Goal: Transaction & Acquisition: Obtain resource

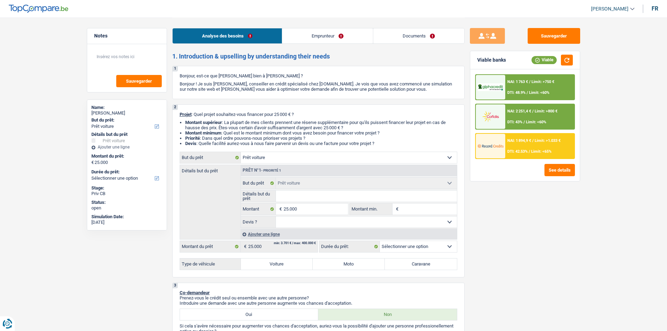
select select "car"
select select "mutuality"
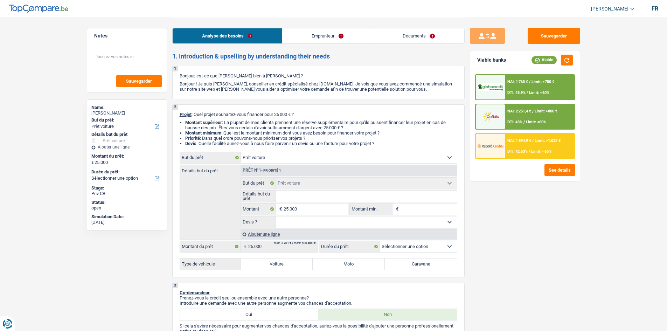
select select "mutualityIndemnity"
select select "rentalIncome"
select select "ownerWithMortgage"
select select "mortgage"
select select "300"
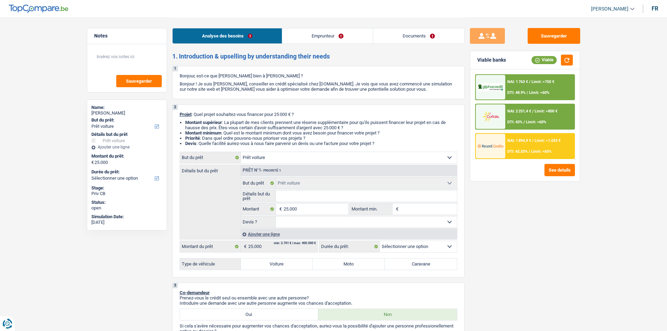
select select "mortgage"
select select "240"
select select "car"
drag, startPoint x: 276, startPoint y: 262, endPoint x: 286, endPoint y: 262, distance: 9.8
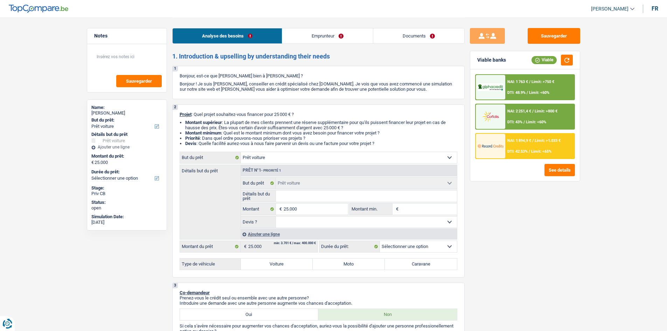
click at [276, 262] on label "Voiture" at bounding box center [277, 264] width 72 height 11
click at [276, 262] on input "Voiture" at bounding box center [277, 264] width 72 height 11
radio input "true"
select select "60"
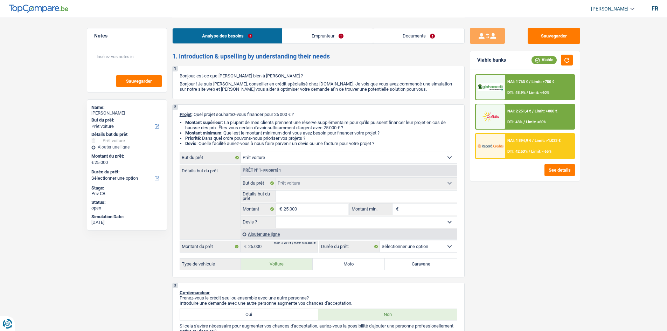
select select "60"
radio input "true"
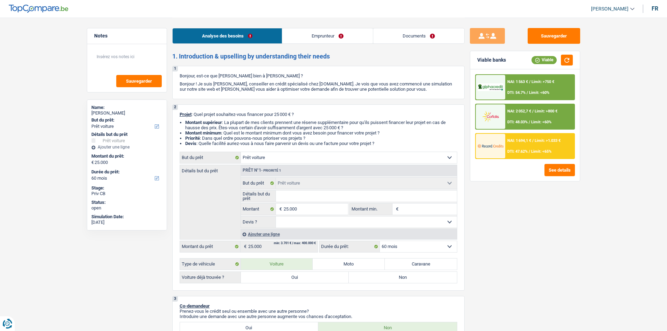
click at [309, 224] on select "Oui Non Non répondu Sélectionner une option" at bounding box center [366, 221] width 181 height 11
drag, startPoint x: 510, startPoint y: 243, endPoint x: 493, endPoint y: 244, distance: 16.8
click at [510, 243] on div "Sauvegarder Viable banks Viable NAI: 1 563 € / Limit: >750 € DTI: 54.7% / Limit…" at bounding box center [525, 174] width 121 height 292
drag, startPoint x: 315, startPoint y: 279, endPoint x: 322, endPoint y: 280, distance: 7.0
click at [316, 279] on label "Oui" at bounding box center [295, 277] width 108 height 11
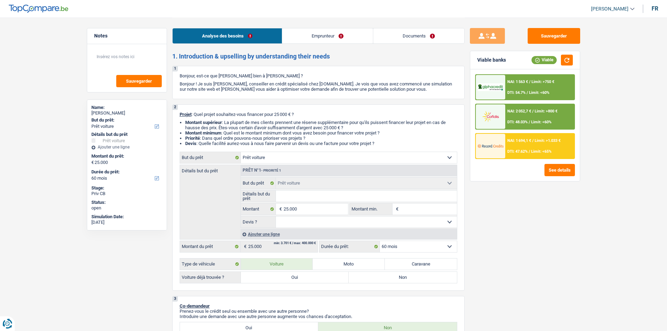
click at [316, 279] on input "Oui" at bounding box center [295, 277] width 108 height 11
radio input "true"
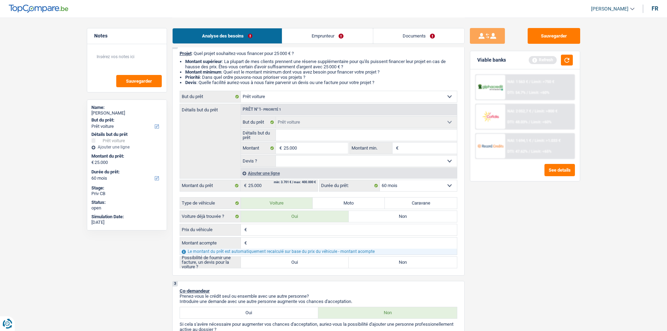
scroll to position [140, 0]
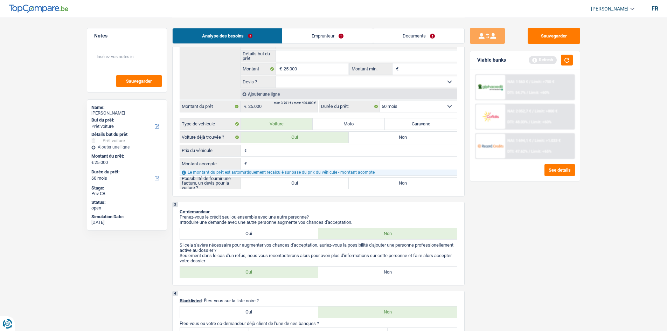
click at [276, 183] on label "Oui" at bounding box center [295, 183] width 108 height 11
click at [276, 183] on input "Oui" at bounding box center [295, 183] width 108 height 11
radio input "true"
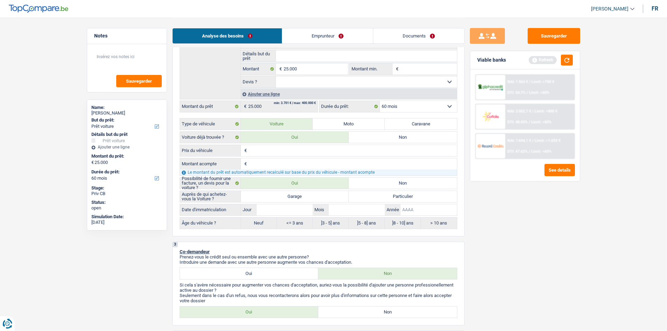
click at [408, 214] on input "Année" at bounding box center [429, 209] width 56 height 11
click at [406, 209] on input "Année" at bounding box center [429, 209] width 56 height 11
type input "2"
type input "20"
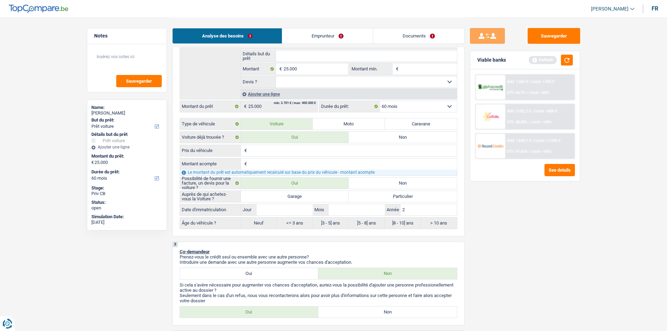
type input "20"
type input "200"
type input "20"
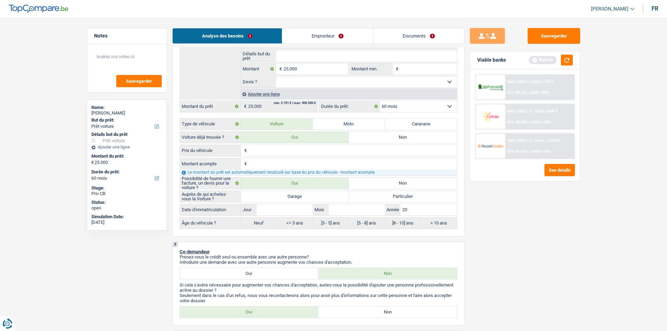
type input "202"
type input "2020"
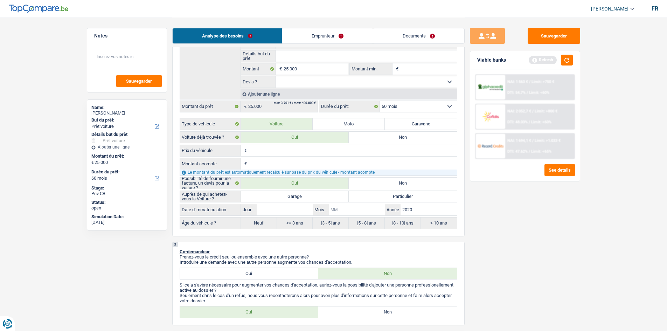
click at [344, 215] on input "Mois" at bounding box center [357, 209] width 56 height 11
click at [276, 212] on input "Jour" at bounding box center [285, 209] width 56 height 11
click at [354, 210] on input "Mois" at bounding box center [357, 209] width 56 height 11
type input "0"
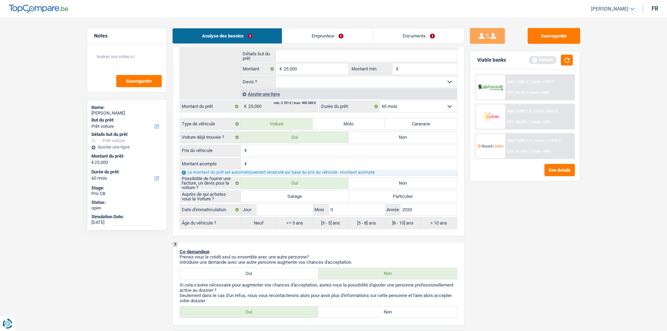
type input "05"
click at [297, 208] on input "Jour" at bounding box center [285, 209] width 56 height 11
type input "5"
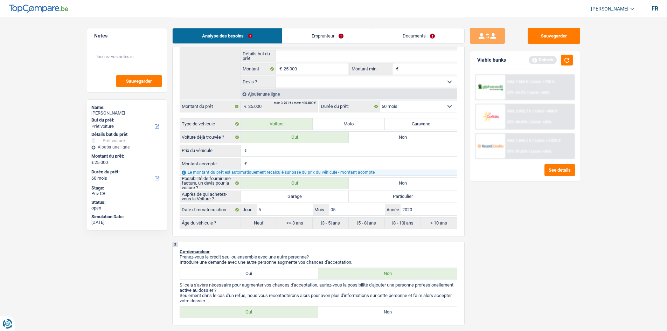
type input "5"
radio input "false"
radio input "true"
click at [525, 270] on div "Sauvegarder Viable banks Refresh NAI: 1 563 € / Limit: >750 € DTI: 54.7% / Limi…" at bounding box center [525, 174] width 121 height 292
click at [419, 209] on input "2020" at bounding box center [429, 209] width 56 height 11
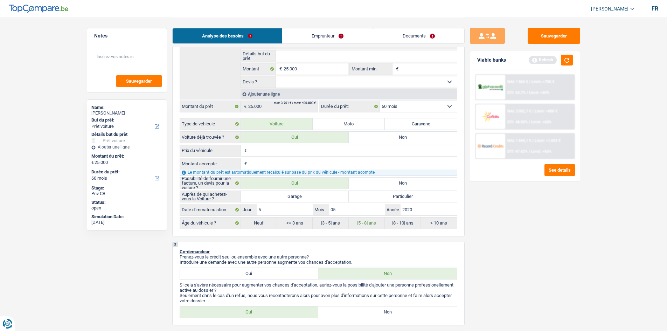
click at [267, 149] on input "Prix du véhicule" at bounding box center [353, 150] width 208 height 11
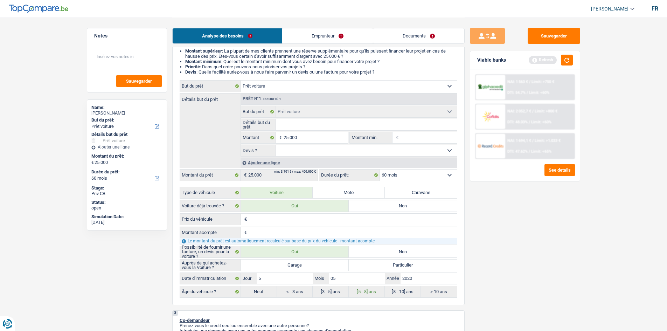
scroll to position [70, 0]
click at [276, 218] on input "Prix du véhicule" at bounding box center [353, 220] width 208 height 11
type input "2"
type input "25"
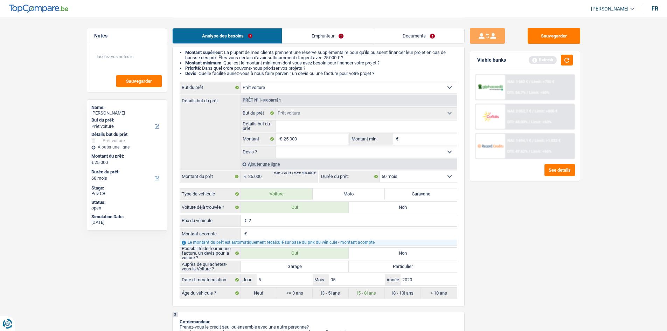
type input "25"
click at [279, 219] on input "25" at bounding box center [353, 220] width 208 height 11
click at [269, 221] on input "25" at bounding box center [353, 220] width 208 height 11
type input "2"
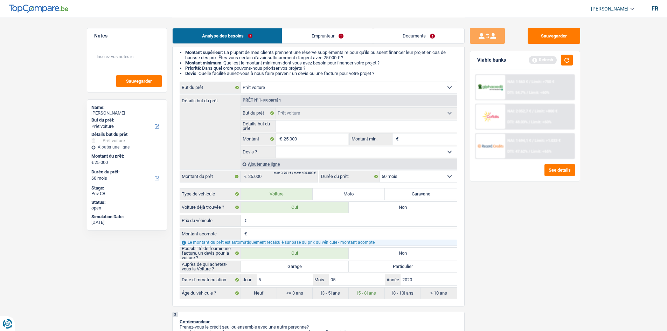
type input "3"
type input "35"
type input "350"
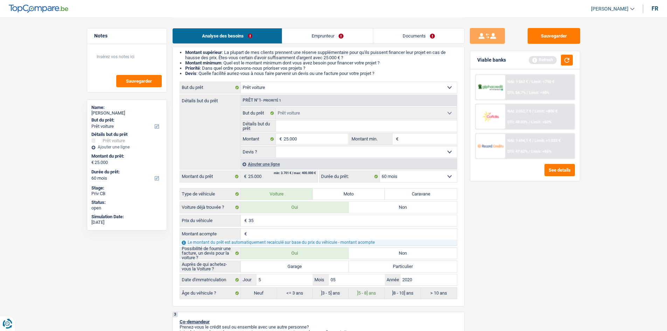
type input "350"
type input "3.500"
click at [319, 138] on input "25.000" at bounding box center [316, 138] width 64 height 11
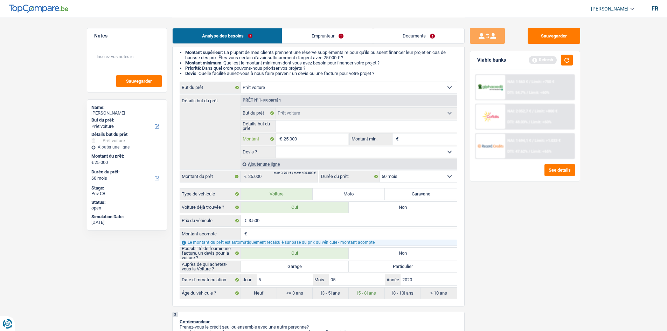
type input "2.500"
type input "250"
type input "25"
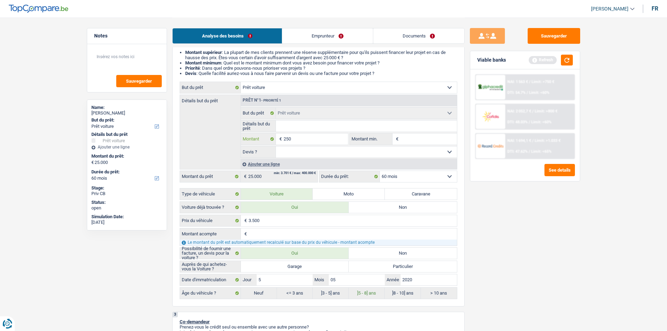
type input "25"
type input "2"
type input "3"
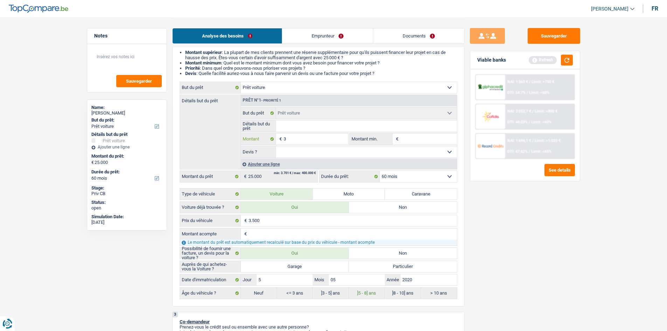
type input "35"
type input "350"
type input "3.500"
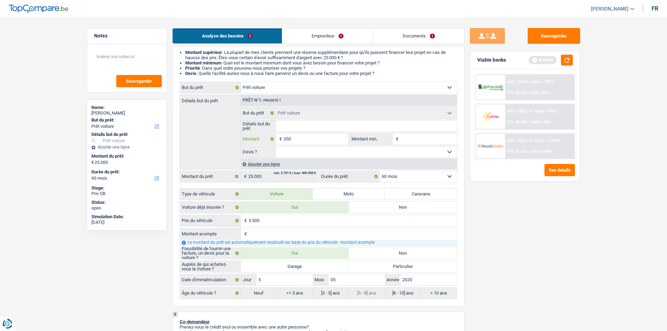
type input "3.500"
type input "35.000"
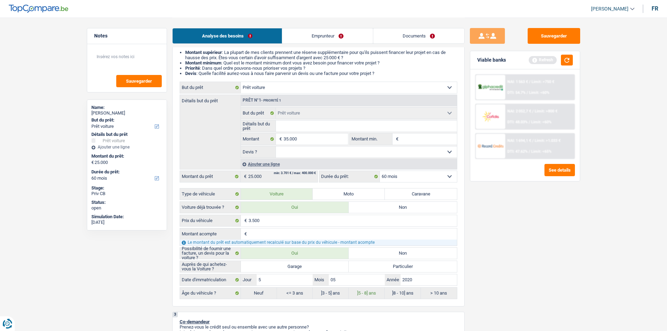
type input "35.000"
click at [572, 288] on div "Sauvegarder Viable banks Refresh NAI: 1 563 € / Limit: >750 € DTI: 54.7% / Limi…" at bounding box center [525, 174] width 121 height 292
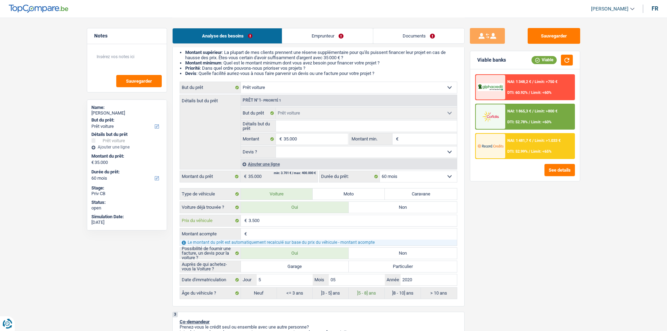
click at [269, 223] on input "3.500" at bounding box center [353, 220] width 208 height 11
type input "35.000"
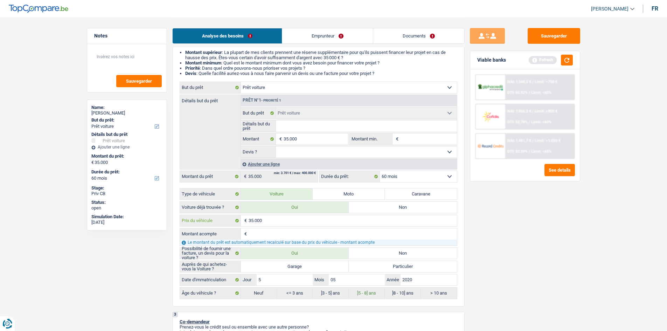
type input "35.000"
drag, startPoint x: 528, startPoint y: 277, endPoint x: 522, endPoint y: 269, distance: 10.0
click at [529, 277] on div "Sauvegarder Viable banks Refresh NAI: 1 348,2 € / Limit: >750 € DTI: 60.92% / L…" at bounding box center [525, 174] width 121 height 292
click at [273, 223] on input "35.000" at bounding box center [353, 220] width 208 height 11
click at [296, 269] on label "Garage" at bounding box center [295, 266] width 108 height 11
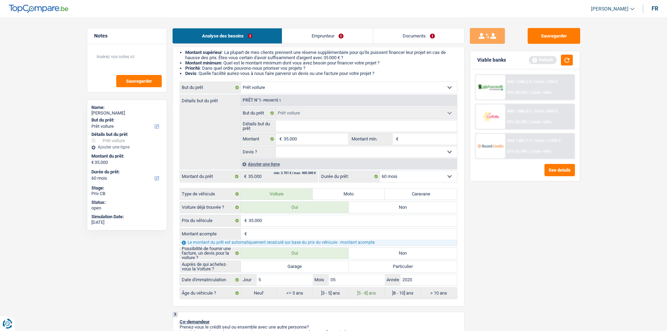
click at [307, 268] on label "Garage" at bounding box center [295, 266] width 108 height 11
click at [307, 268] on input "Garage" at bounding box center [295, 266] width 108 height 11
radio input "true"
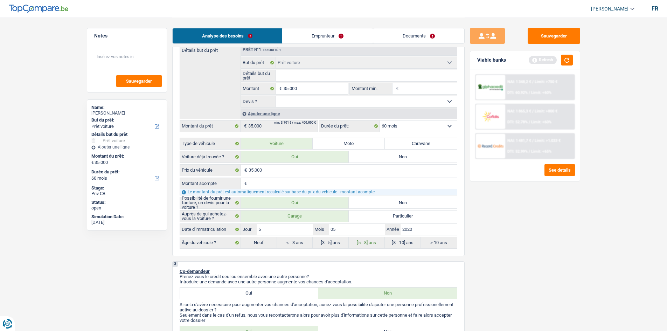
scroll to position [175, 0]
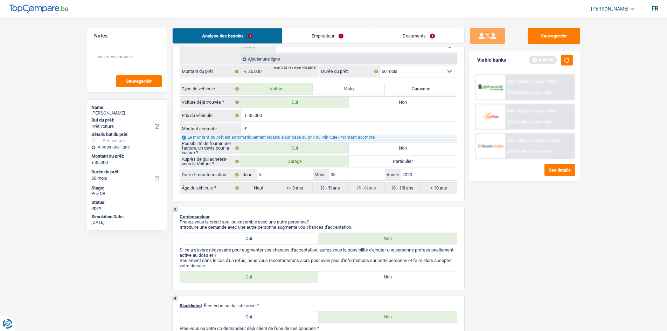
click at [252, 130] on input "Montant acompte" at bounding box center [353, 128] width 208 height 11
click at [283, 128] on input "Montant acompte" at bounding box center [353, 128] width 208 height 11
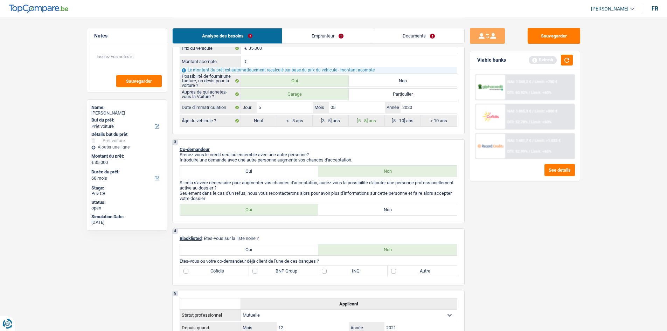
scroll to position [385, 0]
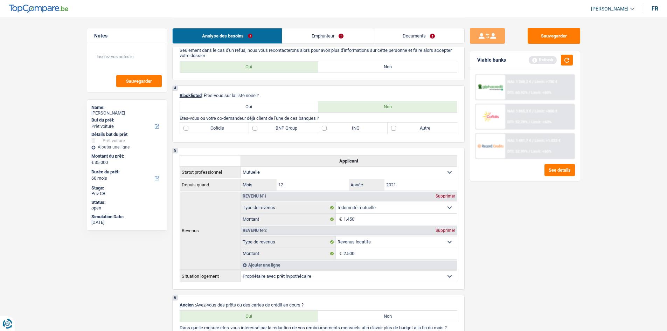
click at [308, 39] on link "Emprunteur" at bounding box center [327, 35] width 91 height 15
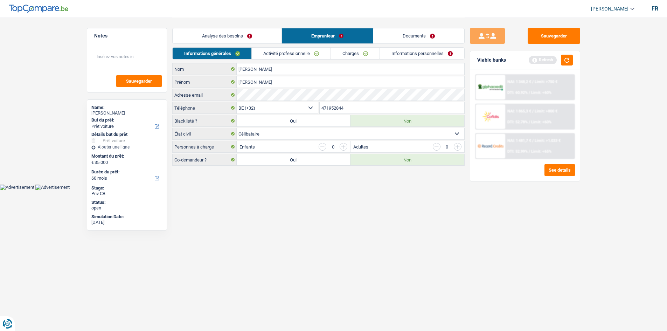
scroll to position [0, 0]
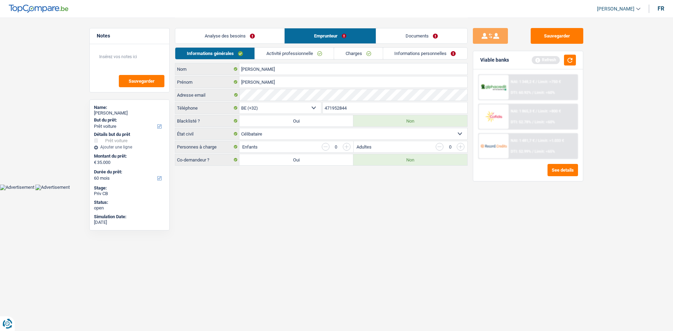
click at [250, 35] on link "Analyse des besoins" at bounding box center [229, 35] width 109 height 15
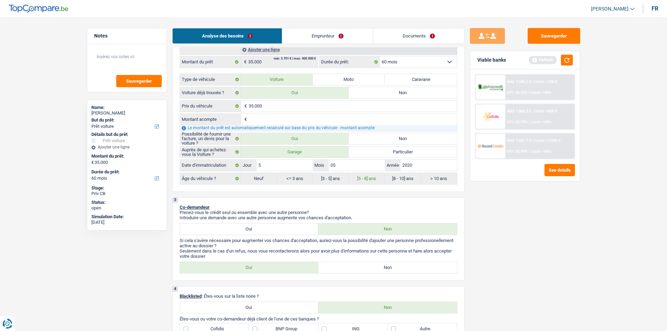
scroll to position [210, 0]
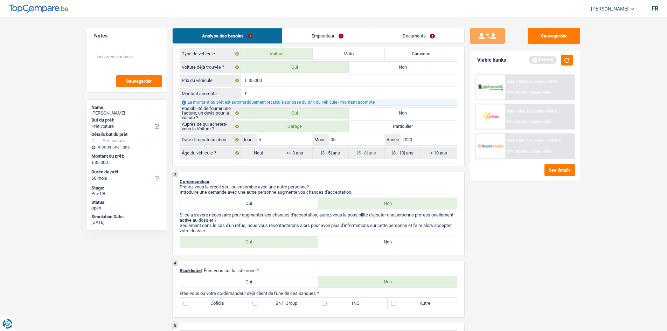
click at [266, 204] on label "Oui" at bounding box center [249, 203] width 139 height 11
click at [266, 204] on input "Oui" at bounding box center [249, 203] width 139 height 11
radio input "true"
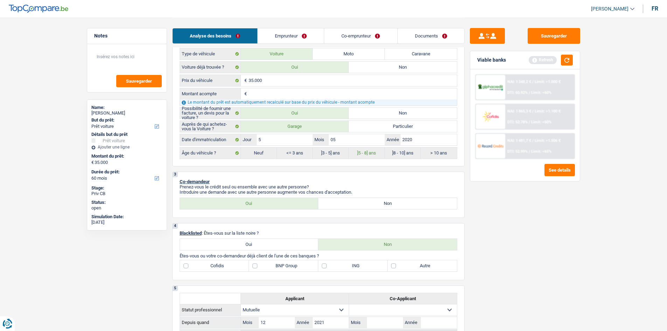
click at [287, 29] on link "Emprunteur" at bounding box center [291, 35] width 66 height 15
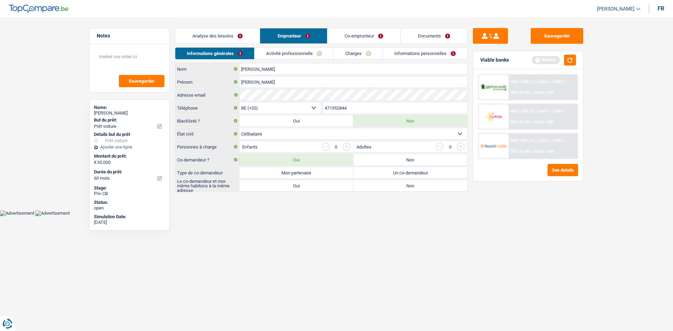
click at [215, 37] on link "Analyse des besoins" at bounding box center [217, 35] width 84 height 15
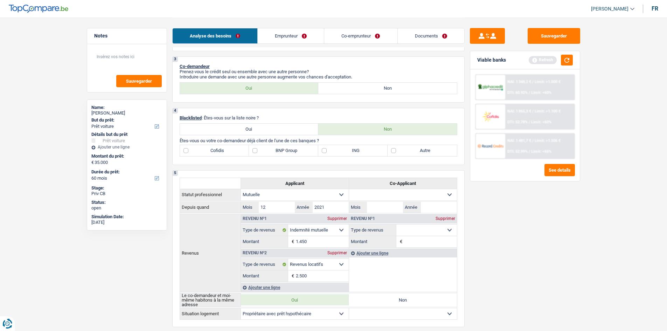
scroll to position [315, 0]
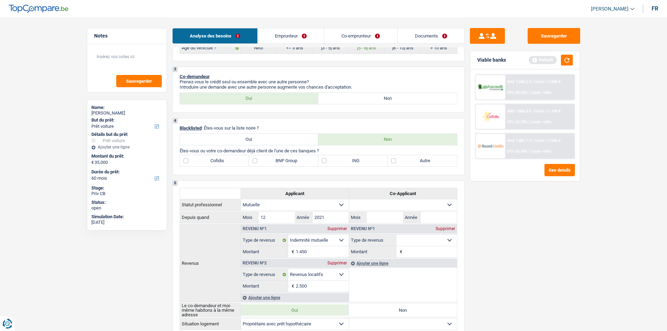
click at [413, 163] on label "Autre" at bounding box center [422, 160] width 69 height 11
click at [413, 163] on input "Autre" at bounding box center [422, 160] width 69 height 11
checkbox input "true"
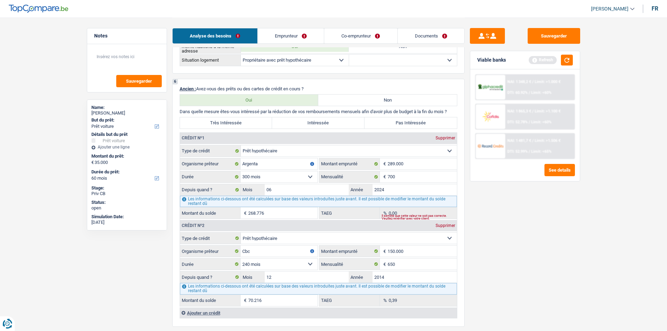
scroll to position [595, 0]
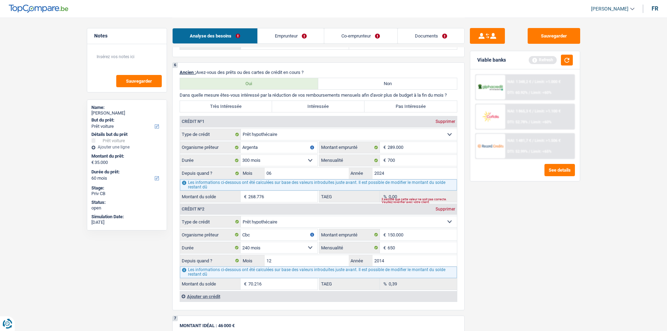
click at [551, 237] on div "Sauvegarder Viable banks Refresh NAI: 1 348,2 € / Limit: >1.000 € DTI: 60.92% /…" at bounding box center [525, 174] width 121 height 292
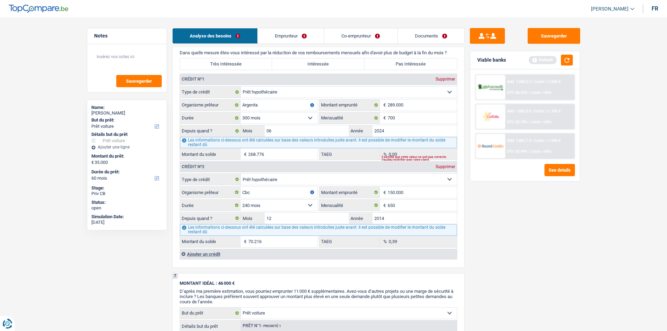
scroll to position [701, 0]
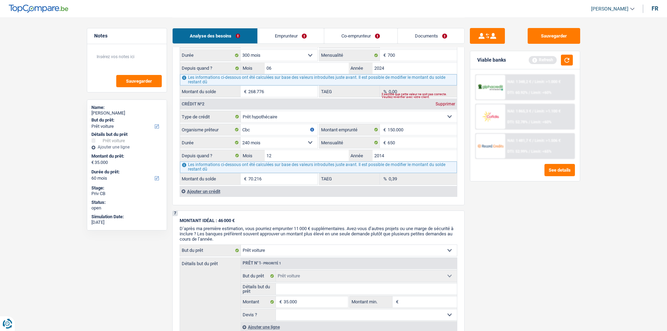
click at [202, 193] on div "Ajouter un crédit" at bounding box center [318, 191] width 277 height 11
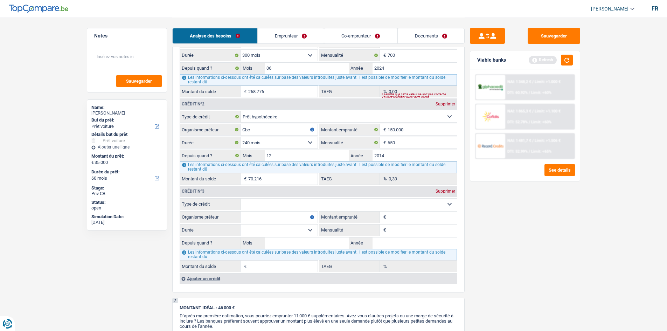
click at [407, 228] on input "Mensualité" at bounding box center [422, 230] width 69 height 11
type input "318"
click at [263, 222] on input "Organisme prêteur" at bounding box center [279, 217] width 77 height 11
type input "cofidis"
click at [196, 275] on div "Ajouter un crédit" at bounding box center [318, 278] width 277 height 11
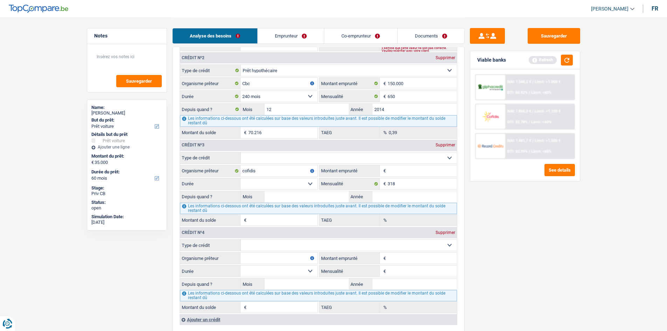
scroll to position [748, 0]
click at [268, 246] on select "Carte ou ouverture de crédit Prêt hypothécaire Vente à tempérament Prêt à tempé…" at bounding box center [349, 244] width 216 height 11
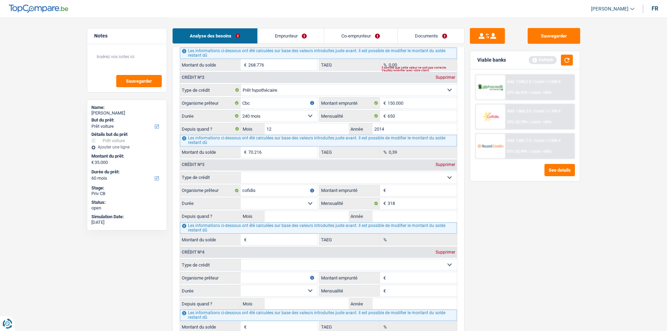
scroll to position [728, 0]
click at [270, 191] on input "cofidis" at bounding box center [279, 190] width 77 height 11
click at [438, 164] on div "Supprimer" at bounding box center [445, 164] width 23 height 4
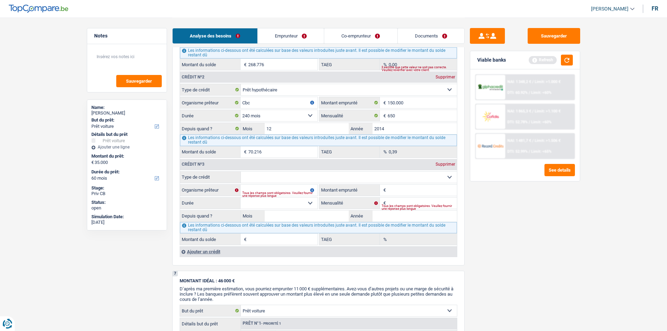
click at [445, 162] on div "Supprimer" at bounding box center [445, 164] width 23 height 4
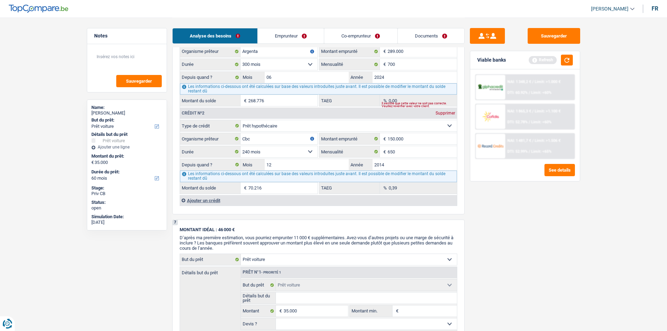
scroll to position [693, 0]
click at [484, 250] on div "Sauvegarder Viable banks Refresh NAI: 1 348,2 € / Limit: >1.000 € DTI: 60.92% /…" at bounding box center [525, 174] width 121 height 292
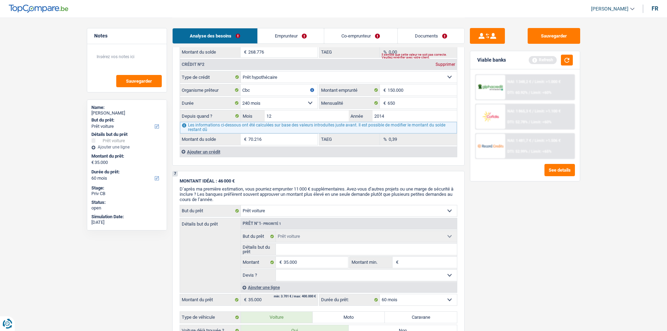
scroll to position [657, 0]
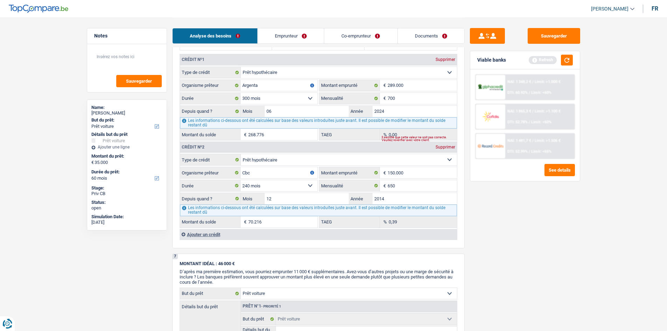
click at [204, 234] on div "Ajouter un crédit" at bounding box center [318, 234] width 277 height 11
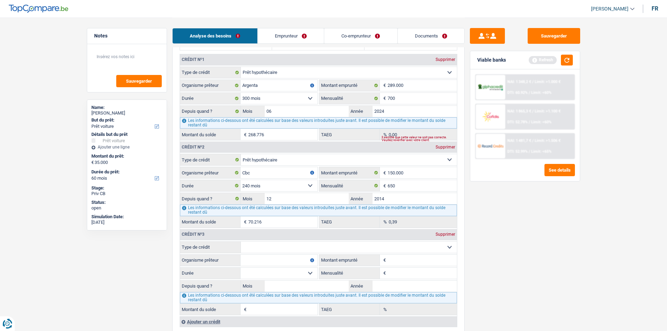
click at [258, 249] on select "Carte ou ouverture de crédit Prêt hypothécaire Vente à tempérament Prêt à tempé…" at bounding box center [349, 247] width 216 height 11
click at [498, 262] on div "Sauvegarder Viable banks Refresh NAI: 1 348,2 € / Limit: >1.000 € DTI: 60.92% /…" at bounding box center [525, 174] width 121 height 292
drag, startPoint x: 443, startPoint y: 235, endPoint x: 440, endPoint y: 235, distance: 3.5
click at [444, 234] on div "Supprimer" at bounding box center [445, 234] width 23 height 4
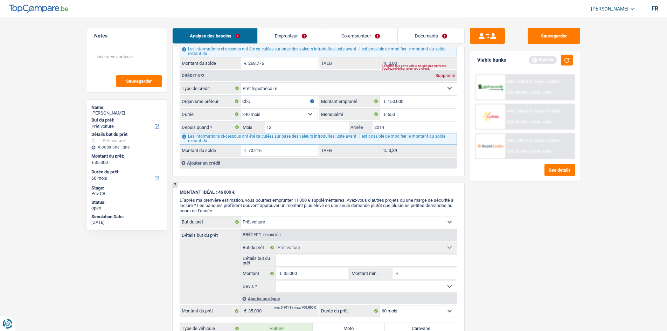
scroll to position [798, 0]
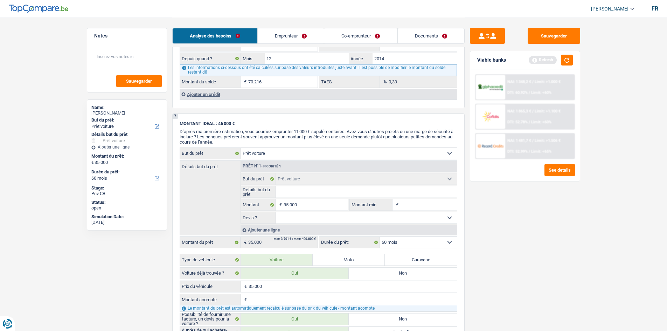
click at [199, 94] on div "Ajouter un crédit" at bounding box center [318, 94] width 277 height 11
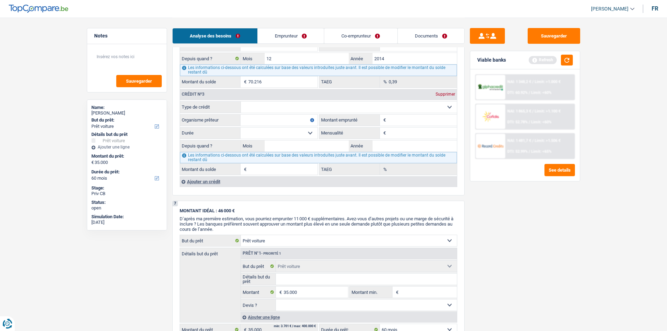
click at [265, 106] on select "Carte ou ouverture de crédit Prêt hypothécaire Vente à tempérament Prêt à tempé…" at bounding box center [349, 107] width 216 height 11
select select "cardOrCredit"
type input "0"
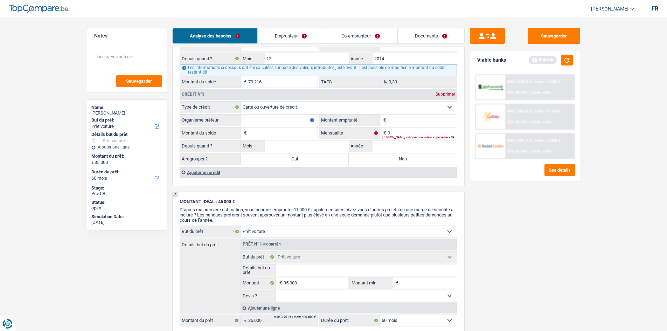
click at [262, 119] on input "Organisme prêteur" at bounding box center [279, 120] width 77 height 11
type input "b"
click at [282, 121] on input "sandeted" at bounding box center [279, 120] width 77 height 11
type input "santender"
click at [392, 116] on input "Montant emprunté" at bounding box center [422, 120] width 69 height 11
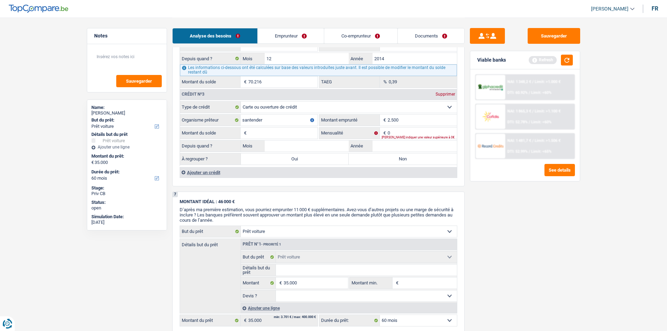
type input "2.500"
click at [304, 129] on input "Montant du solde" at bounding box center [282, 133] width 69 height 11
click at [390, 131] on input "0" at bounding box center [422, 133] width 69 height 11
click at [309, 132] on input "2.500" at bounding box center [282, 133] width 69 height 11
type input "2"
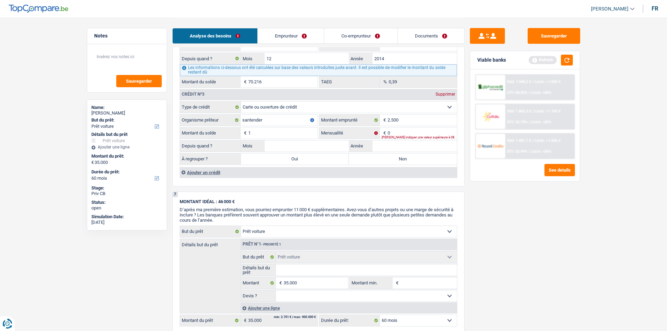
type input "1"
click at [394, 135] on div "0 € Mensualité [PERSON_NAME] indiquer une valeur supérieure à 0€" at bounding box center [388, 133] width 138 height 11
click at [394, 132] on input "0" at bounding box center [422, 133] width 69 height 11
type input "25"
click at [489, 221] on div "Sauvegarder Viable banks Refresh NAI: 1 348,2 € / Limit: >1.000 € DTI: 60.92% /…" at bounding box center [525, 174] width 121 height 292
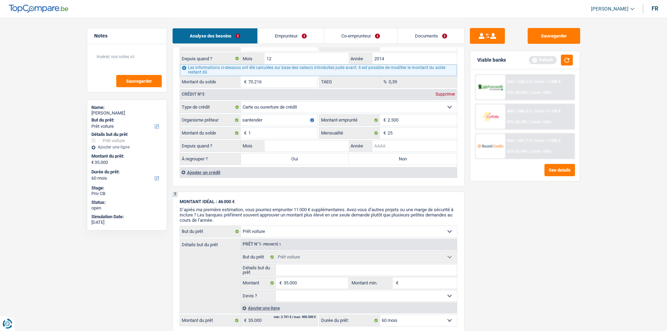
click at [391, 142] on input "Année" at bounding box center [415, 145] width 84 height 11
type input "2020"
click at [338, 143] on input "Mois" at bounding box center [307, 145] width 84 height 11
type input "05"
drag, startPoint x: 468, startPoint y: 197, endPoint x: 359, endPoint y: 159, distance: 115.0
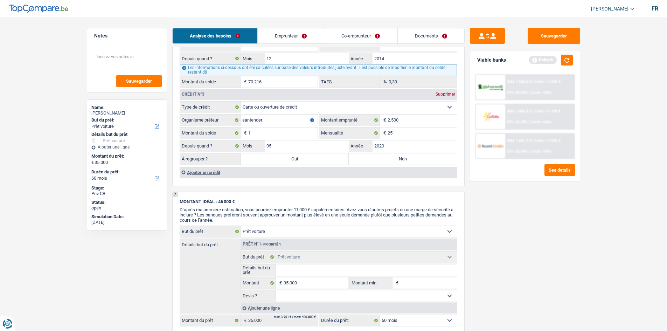
drag, startPoint x: 353, startPoint y: 155, endPoint x: 360, endPoint y: 158, distance: 7.4
click at [354, 156] on label "Non" at bounding box center [403, 158] width 108 height 11
click at [354, 156] on input "Non" at bounding box center [403, 158] width 108 height 11
radio input "true"
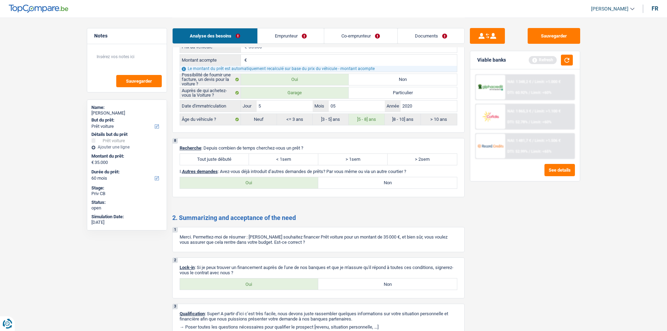
scroll to position [1157, 0]
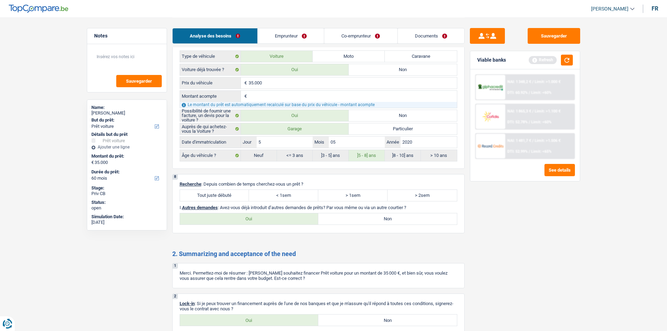
click at [220, 217] on label "Oui" at bounding box center [249, 218] width 139 height 11
click at [220, 217] on input "Oui" at bounding box center [249, 218] width 139 height 11
radio input "true"
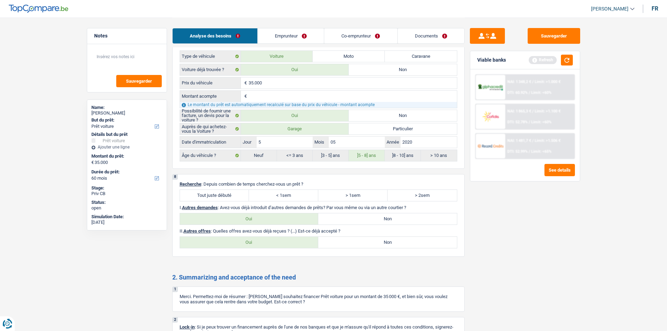
click at [326, 245] on label "Non" at bounding box center [387, 242] width 139 height 11
click at [326, 245] on input "Non" at bounding box center [387, 242] width 139 height 11
radio input "true"
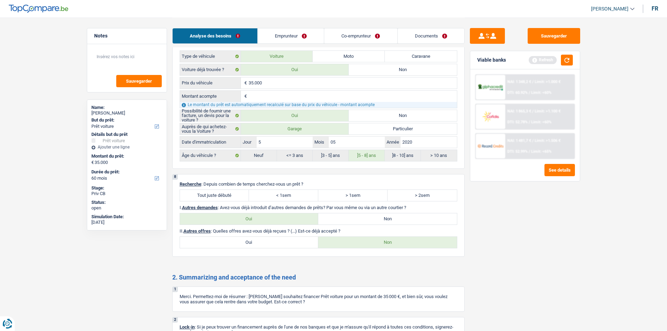
click at [225, 193] on label "Tout juste débuté" at bounding box center [214, 195] width 69 height 11
click at [225, 193] on input "Tout juste débuté" at bounding box center [214, 195] width 69 height 11
radio input "true"
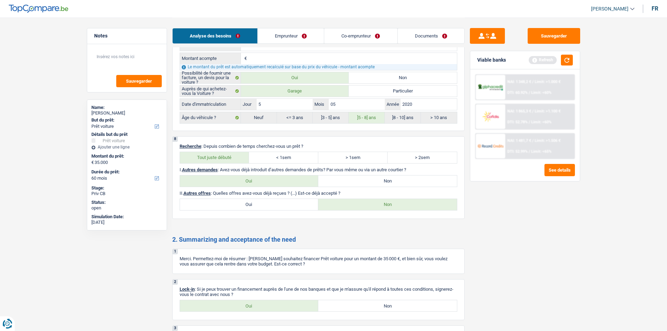
scroll to position [1251, 0]
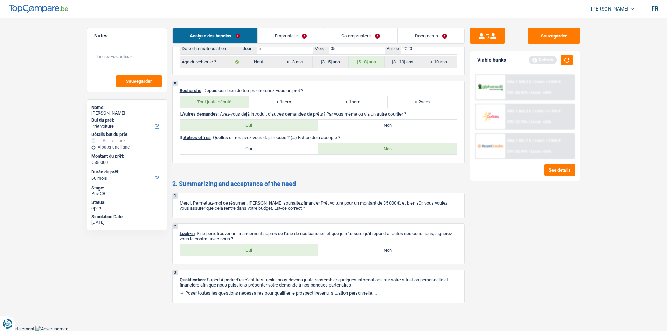
click at [223, 248] on label "Oui" at bounding box center [249, 250] width 139 height 11
click at [223, 248] on input "Oui" at bounding box center [249, 250] width 139 height 11
radio input "true"
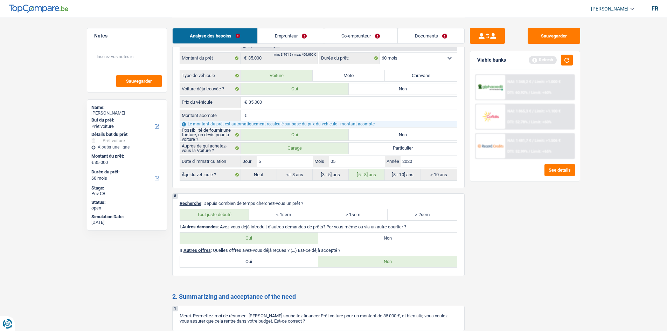
scroll to position [1075, 0]
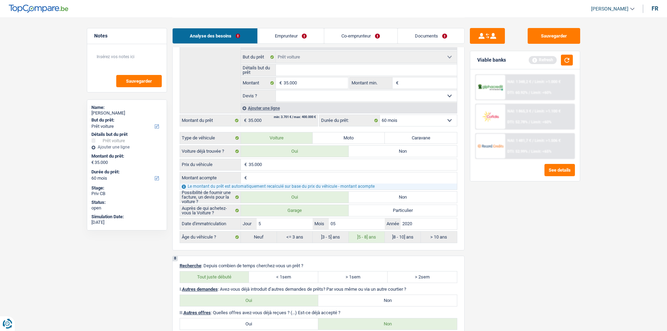
click at [291, 39] on link "Emprunteur" at bounding box center [291, 35] width 66 height 15
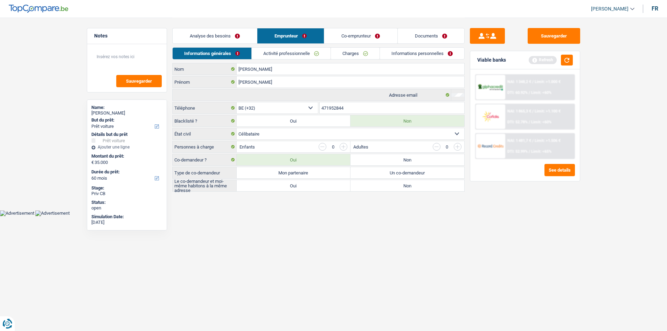
scroll to position [0, 0]
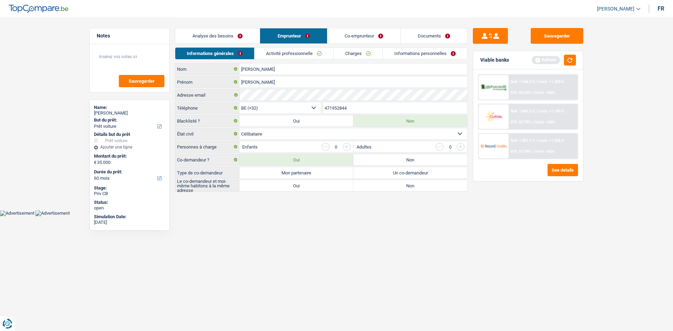
click at [229, 33] on link "Analyse des besoins" at bounding box center [217, 35] width 84 height 15
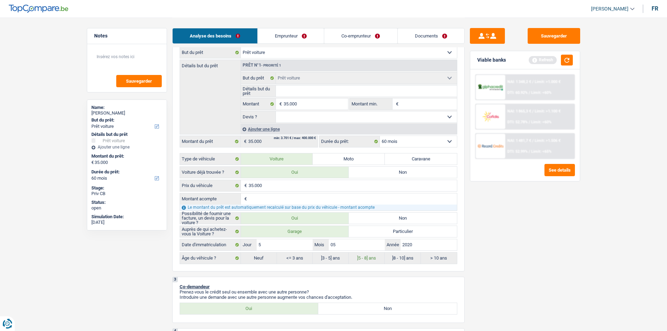
scroll to position [210, 0]
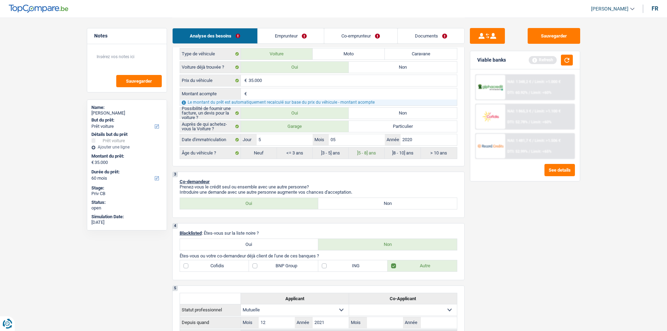
click at [345, 201] on label "Non" at bounding box center [387, 203] width 139 height 11
click at [345, 201] on input "Non" at bounding box center [387, 203] width 139 height 11
radio input "true"
radio input "false"
radio input "true"
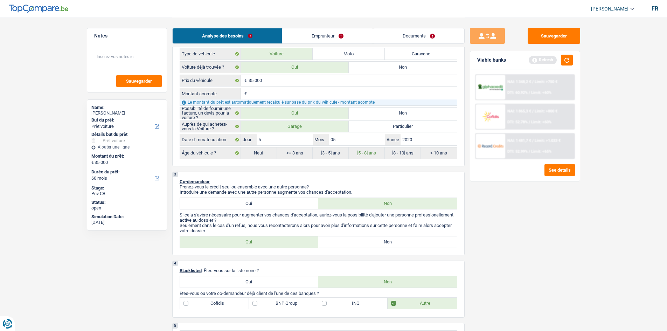
click at [276, 245] on label "Oui" at bounding box center [249, 241] width 139 height 11
click at [276, 245] on input "Oui" at bounding box center [249, 241] width 139 height 11
radio input "true"
click at [333, 36] on link "Emprunteur" at bounding box center [327, 35] width 91 height 15
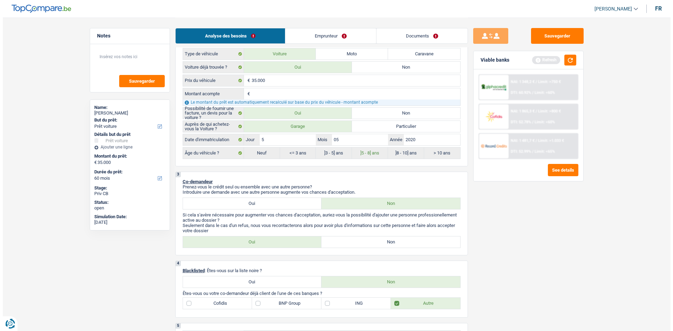
scroll to position [0, 0]
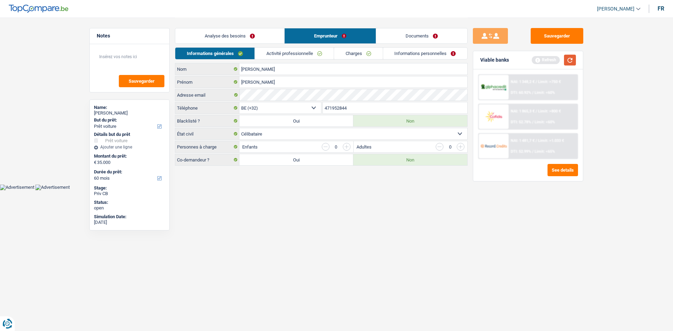
click at [572, 61] on button "button" at bounding box center [570, 60] width 12 height 11
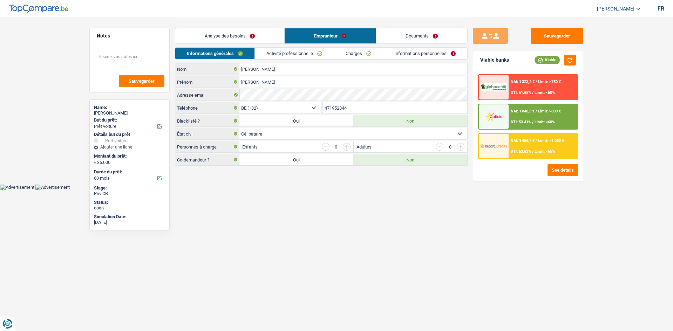
click at [518, 145] on div "NAI: 1 456,7 € / Limit: >1.033 € DTI: 53.63% / Limit: <65%" at bounding box center [542, 146] width 69 height 25
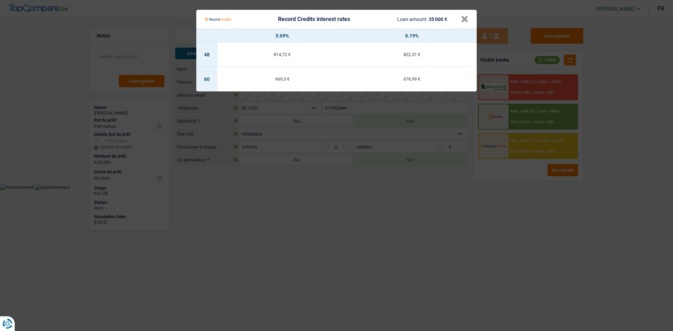
drag, startPoint x: 491, startPoint y: 185, endPoint x: 500, endPoint y: 185, distance: 8.8
click at [492, 185] on Credits "Record Credits interest rates Loan amount: 35 000 € × 5.69% 6.19% 48 814,72 € 8…" at bounding box center [336, 165] width 673 height 331
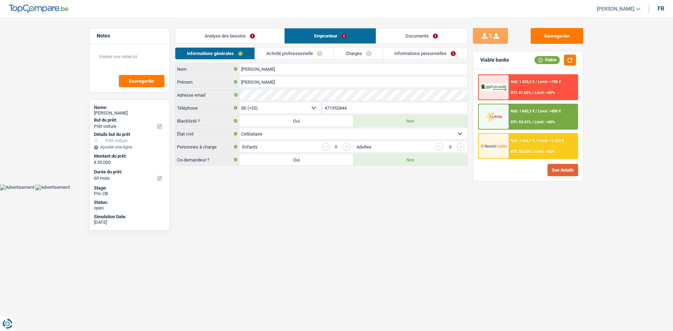
click at [559, 169] on button "See details" at bounding box center [562, 170] width 30 height 12
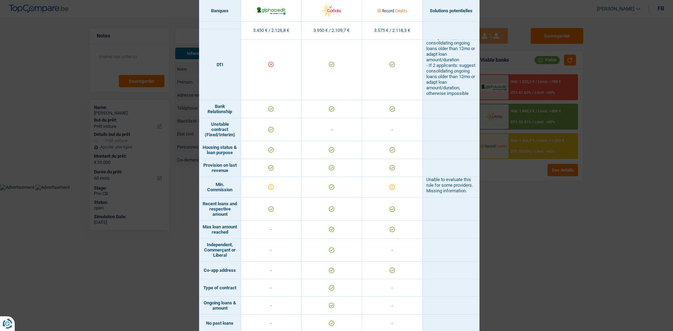
scroll to position [381, 0]
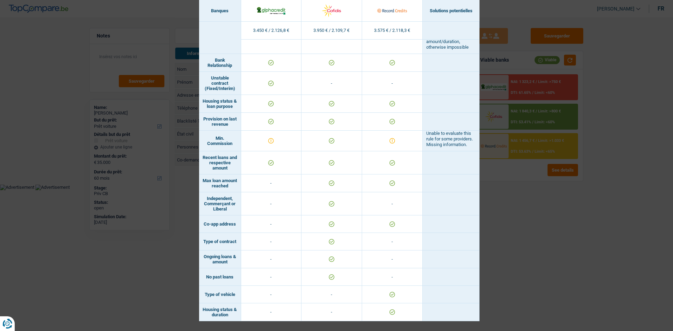
click at [543, 214] on div "Banks conditions × Banques Solutions potentielles Revenus / Charges 3.450 € / 2…" at bounding box center [336, 165] width 673 height 331
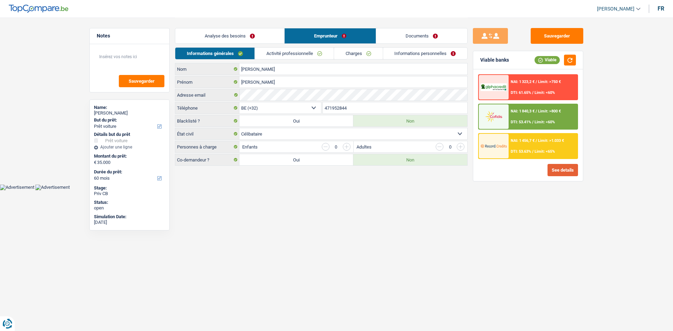
click at [557, 175] on button "See details" at bounding box center [562, 170] width 30 height 12
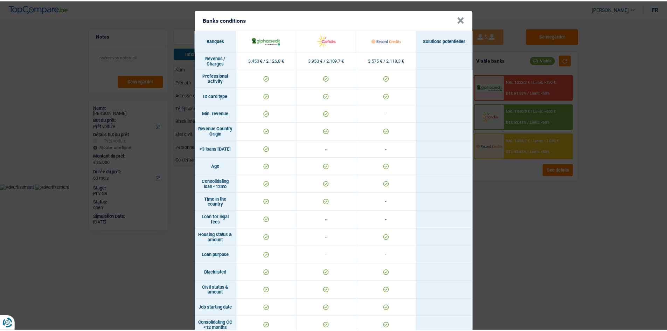
scroll to position [0, 0]
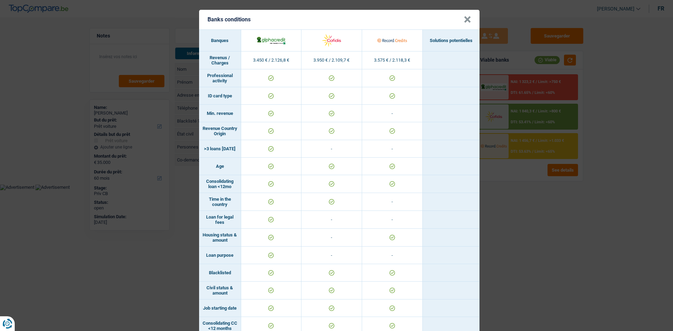
drag, startPoint x: 579, startPoint y: 217, endPoint x: 575, endPoint y: 215, distance: 4.7
click at [576, 216] on div "Banks conditions × Banques Solutions potentielles Revenus / Charges 3.450 € / 2…" at bounding box center [336, 165] width 673 height 331
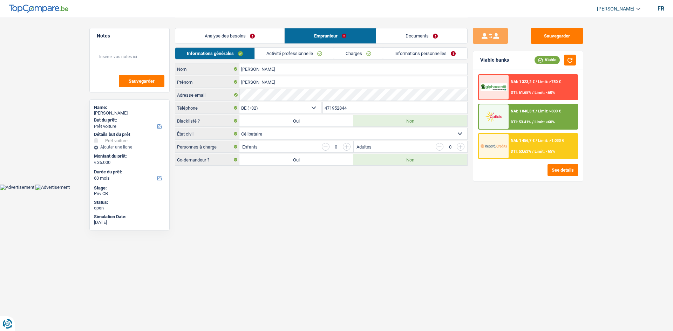
click at [267, 54] on link "Activité professionnelle" at bounding box center [294, 54] width 79 height 12
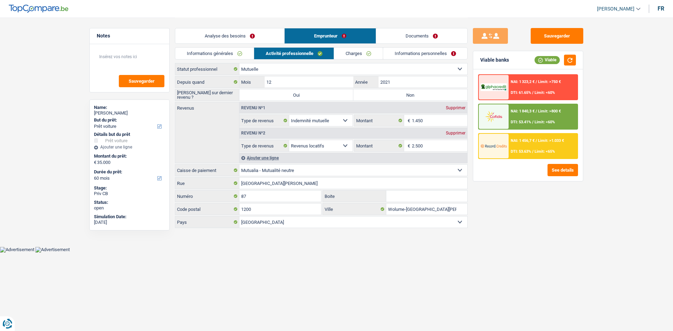
click at [314, 72] on select "Ouvrier Employé privé Employé public Invalide Indépendant Pensionné Chômeur Mut…" at bounding box center [353, 68] width 228 height 11
drag, startPoint x: 556, startPoint y: 256, endPoint x: 525, endPoint y: 236, distance: 36.1
click at [556, 256] on div "Sauvegarder Viable banks Viable NAI: 1 323,2 € / Limit: >750 € DTI: 61.65% / Li…" at bounding box center [527, 174] width 121 height 292
click at [206, 56] on link "Informations générales" at bounding box center [214, 54] width 78 height 12
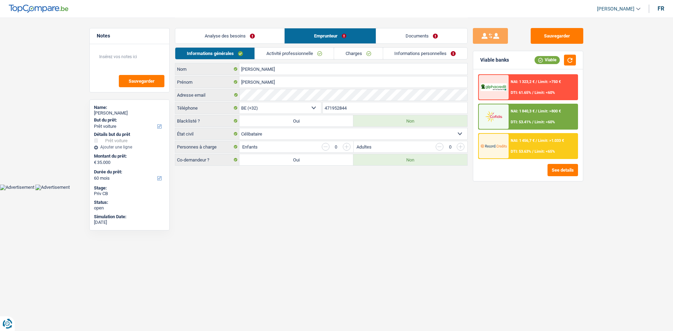
click at [275, 190] on html "Vous avez le contrôle de vos données Nous utilisons des cookies, tout comme nos…" at bounding box center [336, 95] width 673 height 190
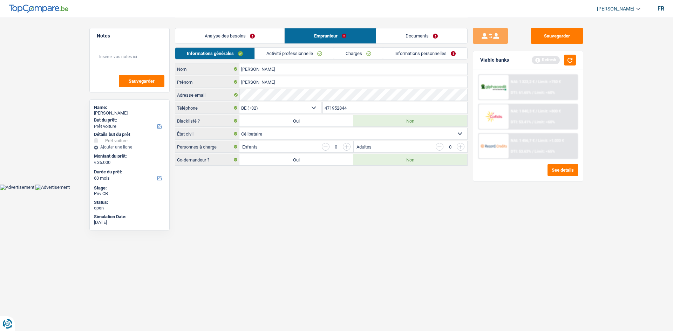
click at [331, 190] on html "Vous avez le contrôle de vos données Nous utilisons des cookies, tout comme nos…" at bounding box center [336, 95] width 673 height 190
click at [308, 190] on html "Vous avez le contrôle de vos données Nous utilisons des cookies, tout comme nos…" at bounding box center [336, 95] width 673 height 190
click at [301, 48] on link "Activité professionnelle" at bounding box center [294, 54] width 79 height 12
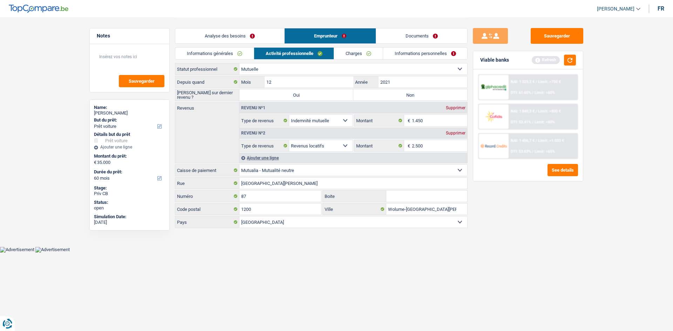
click at [253, 154] on div "Ajouter une ligne" at bounding box center [353, 158] width 228 height 10
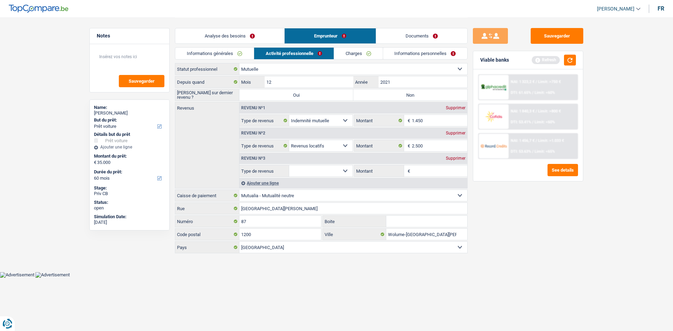
click at [299, 170] on select "Allocation d'handicap Allocations chômage Allocations familiales Chèques repas …" at bounding box center [320, 170] width 63 height 11
select select "rentalIncome"
click at [289, 165] on select "Allocation d'handicap Allocations chômage Allocations familiales Chèques repas …" at bounding box center [320, 170] width 63 height 11
click at [439, 170] on input "Montant" at bounding box center [440, 170] width 56 height 11
type input "1.000"
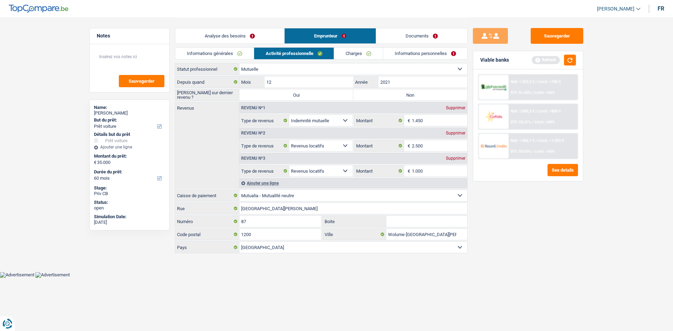
click at [268, 184] on div "Ajouter une ligne" at bounding box center [353, 183] width 228 height 10
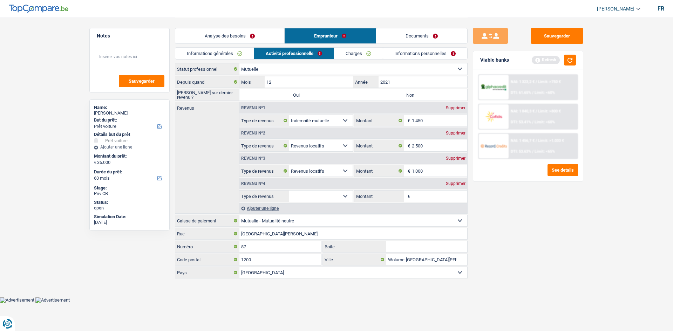
click at [299, 198] on select "Allocation d'handicap Allocations chômage Allocations familiales Chèques repas …" at bounding box center [320, 196] width 63 height 11
select select "rentalIncome"
click at [289, 191] on select "Allocation d'handicap Allocations chômage Allocations familiales Chèques repas …" at bounding box center [320, 196] width 63 height 11
click at [418, 194] on input "Montant" at bounding box center [440, 196] width 56 height 11
type input "100"
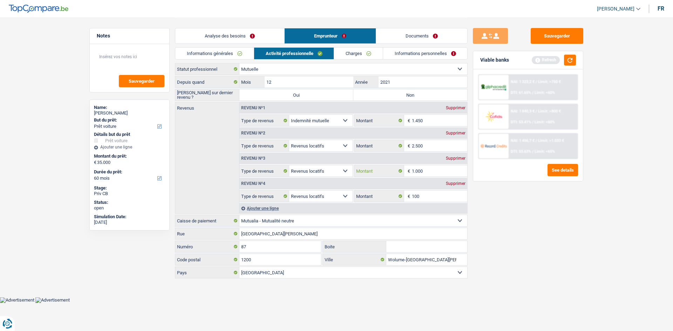
drag, startPoint x: 427, startPoint y: 169, endPoint x: 430, endPoint y: 174, distance: 5.7
click at [427, 169] on input "1.000" at bounding box center [440, 170] width 56 height 11
type input "1"
click at [424, 197] on input "100" at bounding box center [440, 196] width 56 height 11
click at [423, 171] on input "900" at bounding box center [440, 170] width 56 height 11
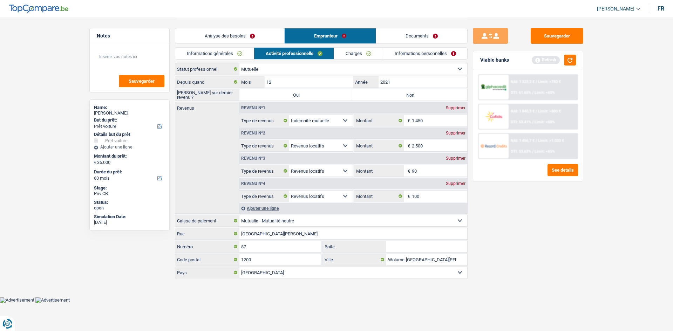
type input "9"
type input "0"
type input "9"
type input "900"
click at [425, 195] on input "100" at bounding box center [440, 196] width 56 height 11
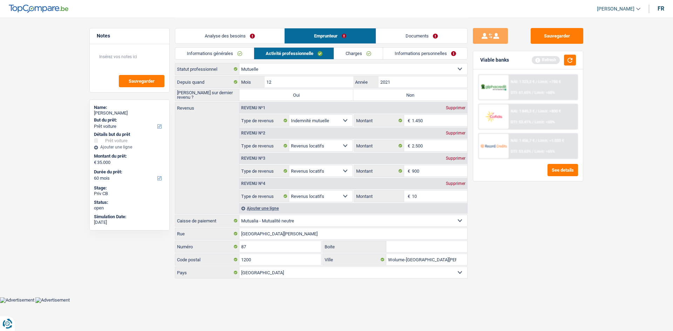
type input "1"
type input "900"
click at [525, 215] on div "Sauvegarder Viable banks Refresh NAI: 1 323,2 € / Limit: >750 € DTI: 61.65% / L…" at bounding box center [527, 174] width 121 height 292
click at [255, 208] on div "Ajouter une ligne" at bounding box center [353, 208] width 228 height 10
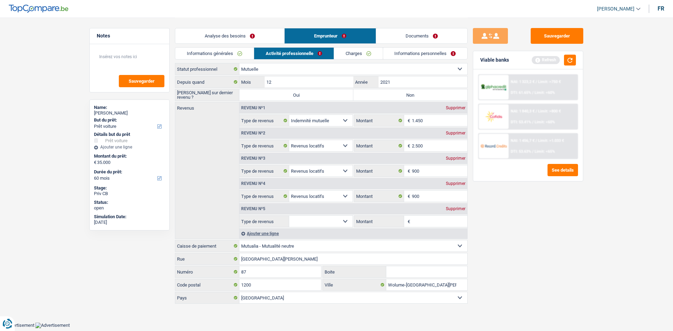
click at [314, 219] on select "Allocation d'handicap Allocations chômage Allocations familiales Chèques repas …" at bounding box center [320, 221] width 63 height 11
select select "rentalIncome"
click at [289, 216] on select "Allocation d'handicap Allocations chômage Allocations familiales Chèques repas …" at bounding box center [320, 221] width 63 height 11
drag, startPoint x: 437, startPoint y: 221, endPoint x: 427, endPoint y: 225, distance: 10.7
click at [435, 221] on input "Montant" at bounding box center [440, 221] width 56 height 11
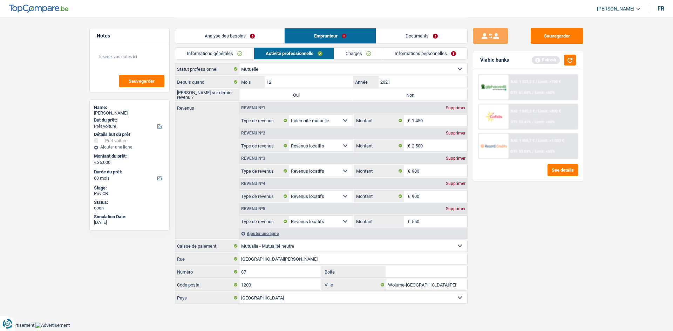
type input "550"
click at [502, 239] on div "Sauvegarder Viable banks Refresh NAI: 1 323,2 € / Limit: >750 € DTI: 61.65% / L…" at bounding box center [527, 174] width 121 height 292
click at [457, 132] on div "Supprimer" at bounding box center [455, 133] width 23 height 4
type input "900"
type input "550"
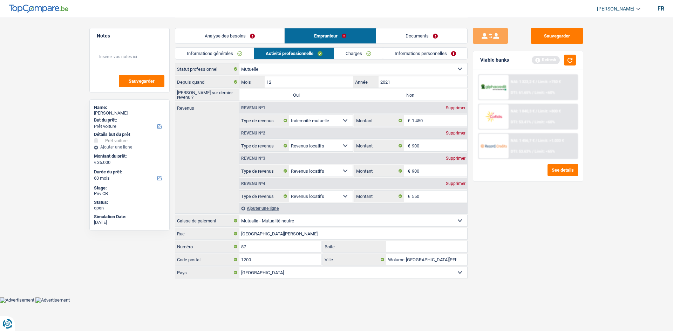
click at [370, 92] on label "Non" at bounding box center [410, 94] width 114 height 11
click at [370, 92] on input "Non" at bounding box center [410, 94] width 114 height 11
radio input "true"
click at [346, 52] on link "Charges" at bounding box center [358, 54] width 49 height 12
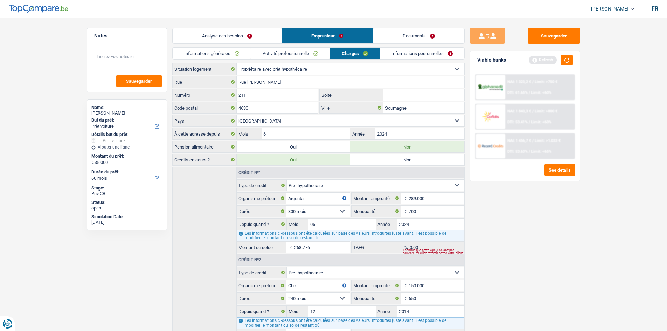
click at [435, 53] on link "Informations personnelles" at bounding box center [422, 54] width 84 height 12
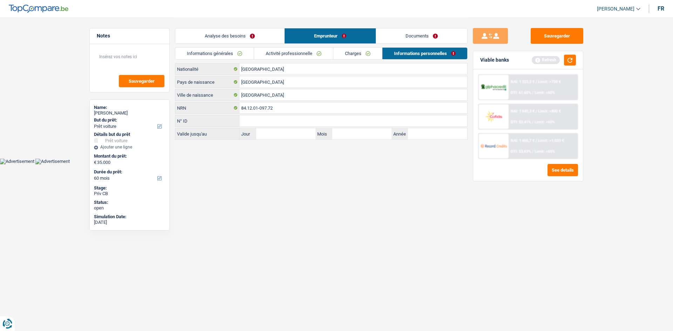
drag, startPoint x: 360, startPoint y: 49, endPoint x: 357, endPoint y: 54, distance: 6.1
click at [360, 49] on link "Charges" at bounding box center [357, 54] width 49 height 12
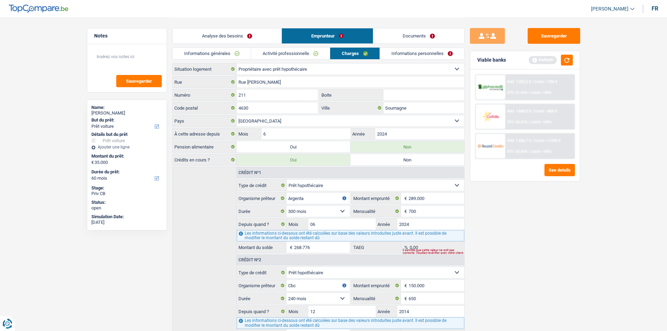
click at [398, 49] on link "Informations personnelles" at bounding box center [422, 54] width 84 height 12
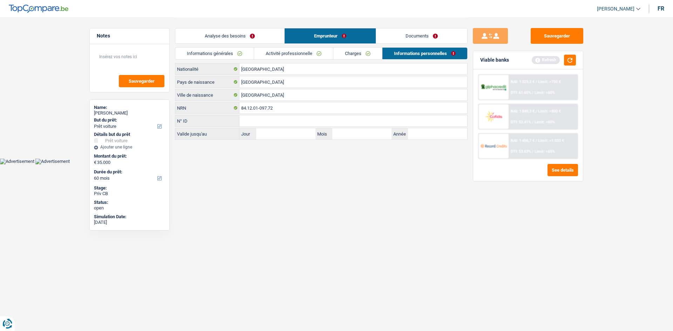
drag, startPoint x: 376, startPoint y: 199, endPoint x: 367, endPoint y: 174, distance: 26.9
click at [376, 164] on html "Vous avez le contrôle de vos données Nous utilisons des cookies, tout comme nos…" at bounding box center [336, 82] width 673 height 164
click at [569, 63] on button "button" at bounding box center [570, 60] width 12 height 11
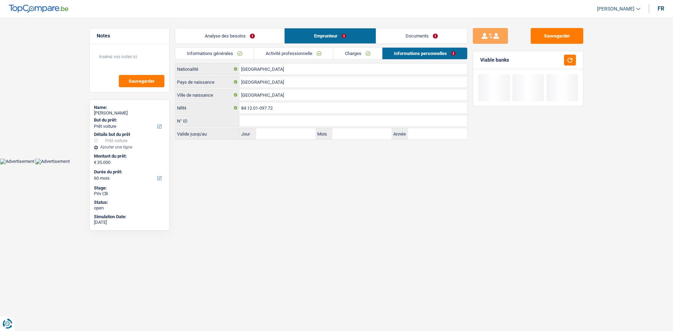
click at [229, 34] on link "Analyse des besoins" at bounding box center [229, 35] width 109 height 15
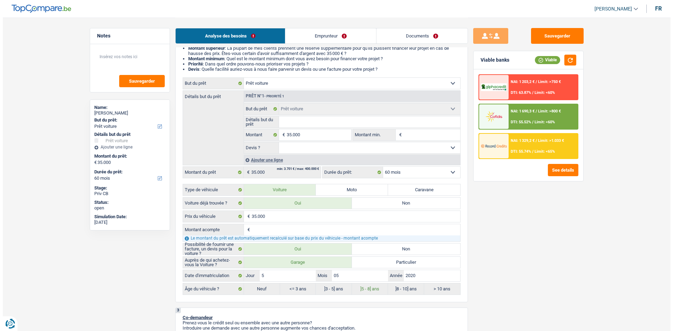
scroll to position [35, 0]
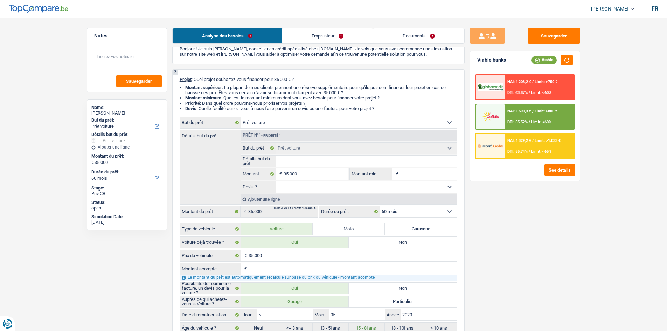
drag, startPoint x: 530, startPoint y: 143, endPoint x: 517, endPoint y: 143, distance: 13.0
click at [517, 143] on span "NAI: 1 329,2 €" at bounding box center [520, 140] width 24 height 5
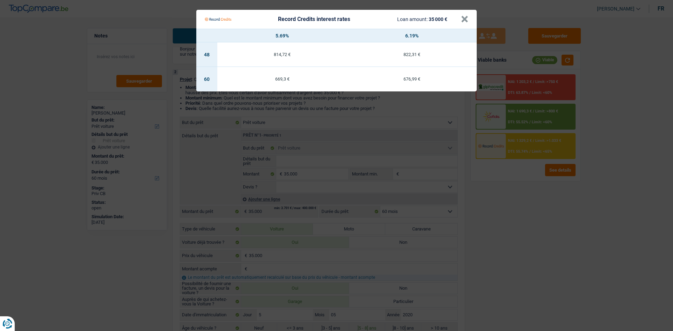
drag, startPoint x: 496, startPoint y: 207, endPoint x: 510, endPoint y: 166, distance: 43.5
click at [496, 206] on Credits "Record Credits interest rates Loan amount: 35 000 € × 5.69% 6.19% 48 814,72 € 8…" at bounding box center [336, 165] width 673 height 331
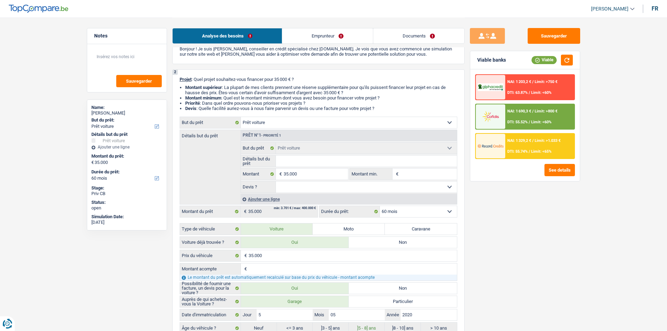
click at [524, 116] on div "NAI: 1 690,3 € / Limit: >800 € DTI: 55.52% / Limit: <60%" at bounding box center [539, 116] width 69 height 25
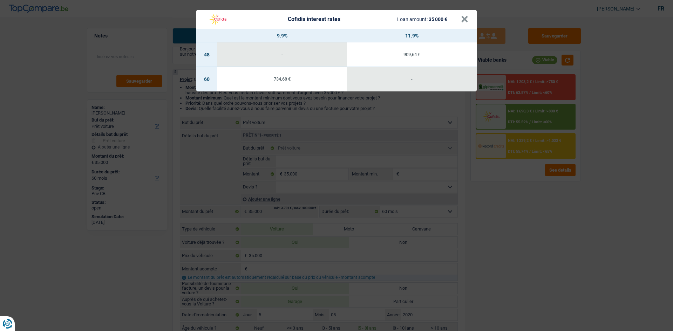
click at [483, 186] on div "Cofidis interest rates Loan amount: 35 000 € × 9.9% 11.9% 48 - 909,64 € 60 734,…" at bounding box center [336, 165] width 673 height 331
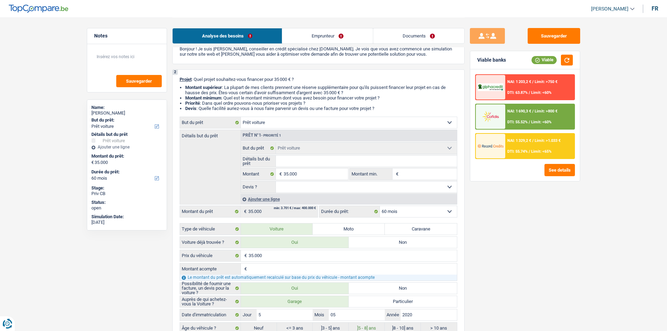
click at [494, 156] on div at bounding box center [490, 146] width 29 height 25
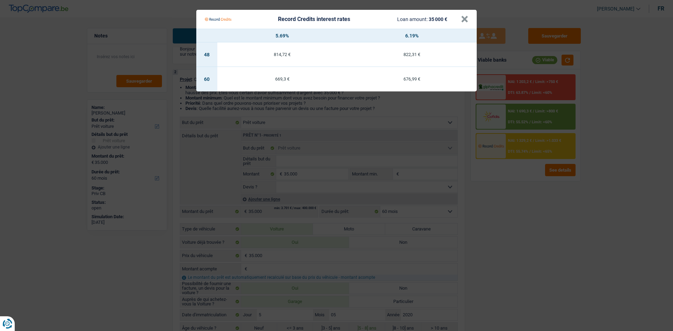
click at [499, 184] on Credits "Record Credits interest rates Loan amount: 35 000 € × 5.69% 6.19% 48 814,72 € 8…" at bounding box center [336, 165] width 673 height 331
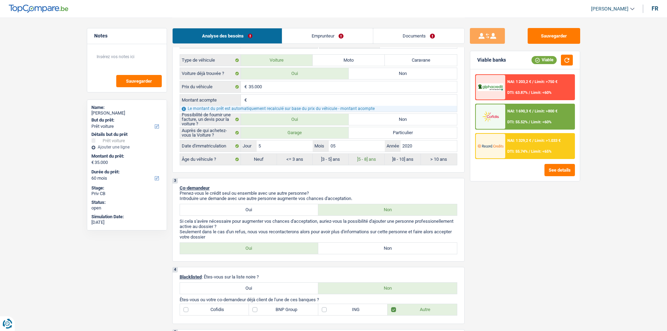
scroll to position [105, 0]
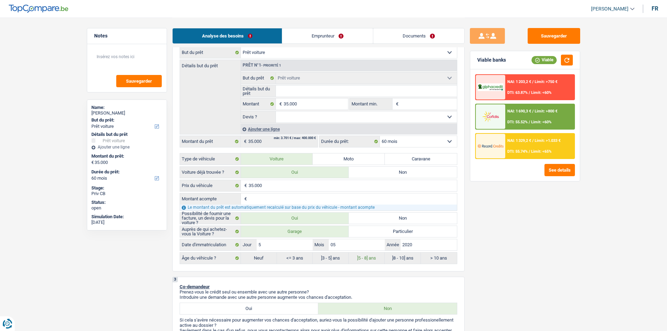
click at [498, 146] on img at bounding box center [491, 145] width 26 height 13
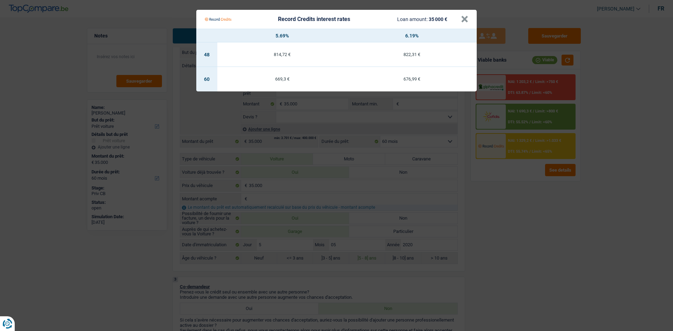
drag, startPoint x: 525, startPoint y: 221, endPoint x: 530, endPoint y: 219, distance: 4.9
click at [528, 221] on Credits "Record Credits interest rates Loan amount: 35 000 € × 5.69% 6.19% 48 814,72 € 8…" at bounding box center [336, 165] width 673 height 331
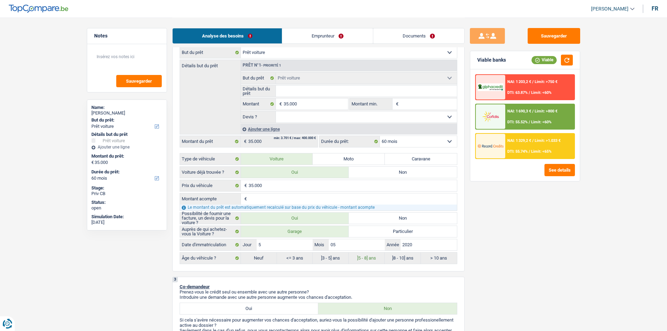
click at [505, 142] on div at bounding box center [490, 146] width 29 height 25
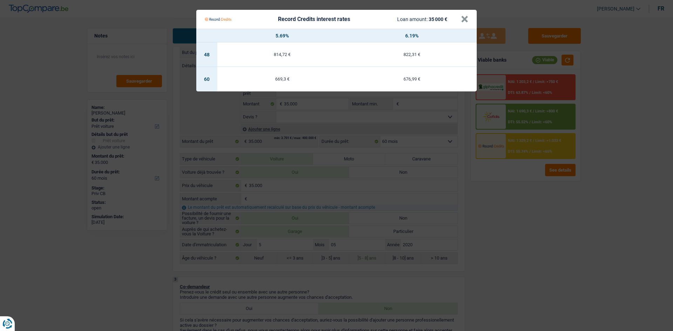
click at [499, 209] on Credits "Record Credits interest rates Loan amount: 35 000 € × 5.69% 6.19% 48 814,72 € 8…" at bounding box center [336, 165] width 673 height 331
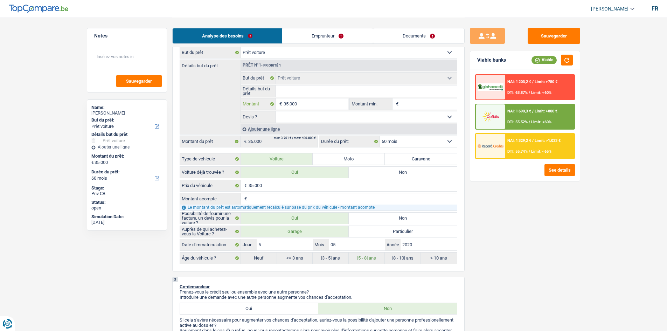
click at [320, 105] on input "35.000" at bounding box center [316, 103] width 64 height 11
drag, startPoint x: 414, startPoint y: 141, endPoint x: 414, endPoint y: 146, distance: 5.3
click at [414, 142] on select "12 mois 18 mois 24 mois 30 mois 36 mois 42 mois 48 mois 60 mois Sélectionner un…" at bounding box center [418, 141] width 77 height 11
click at [491, 225] on div "Sauvegarder Viable banks Viable NAI: 1 203,2 € / Limit: >750 € DTI: 63.87% / Li…" at bounding box center [525, 174] width 121 height 292
click at [312, 54] on select "Confort maison: meubles, textile, peinture, électroménager, outillage non-profe…" at bounding box center [349, 52] width 216 height 11
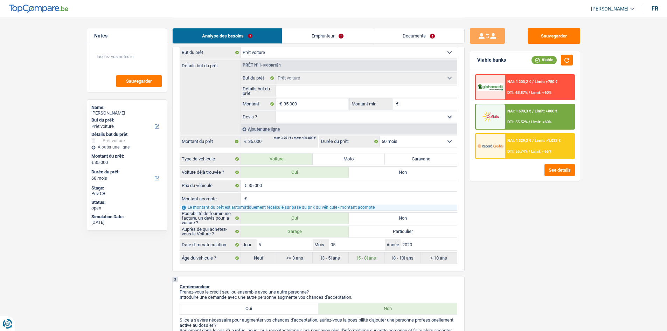
select select "other"
click at [241, 47] on select "Confort maison: meubles, textile, peinture, électroménager, outillage non-profe…" at bounding box center [349, 52] width 216 height 11
select select "other"
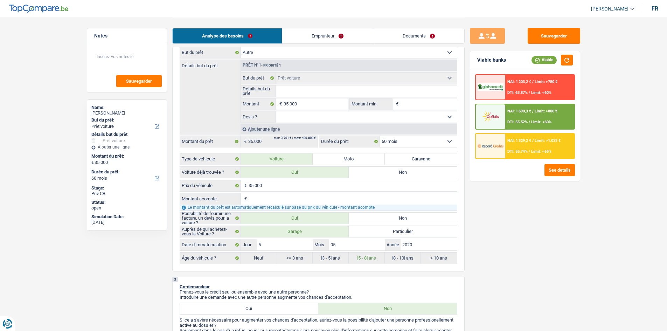
select select "other"
radio input "false"
select select "120"
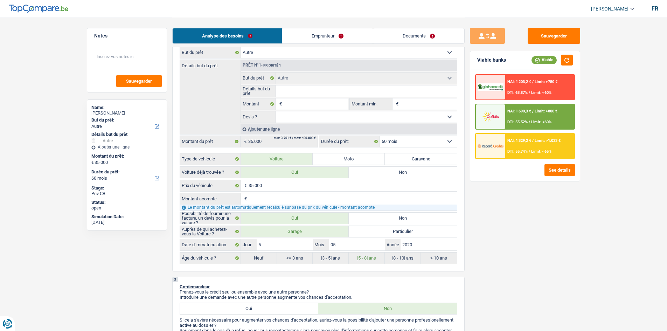
select select "120"
select select "car"
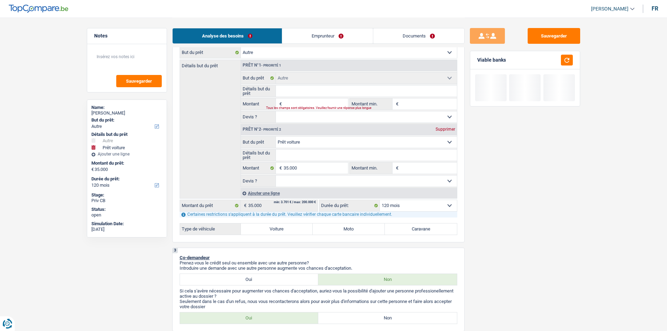
click at [445, 124] on div "Prêt n°2 - Priorité 2 Supprimer" at bounding box center [349, 129] width 216 height 11
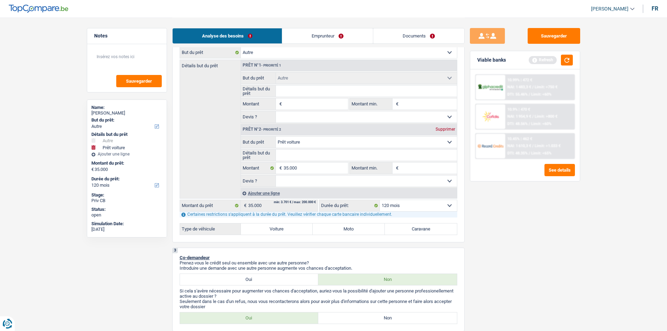
click at [288, 101] on input "Montant" at bounding box center [316, 103] width 64 height 11
type input "3"
type input "35"
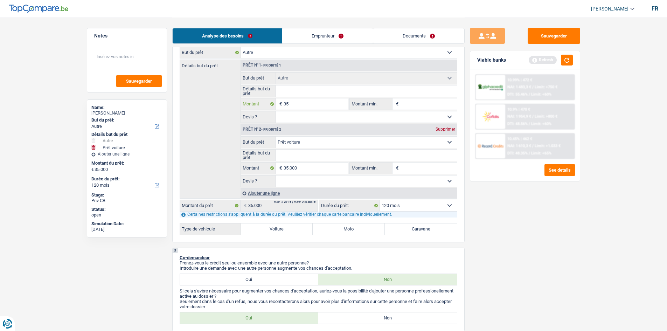
type input "350"
type input "3.500"
type input "35.000"
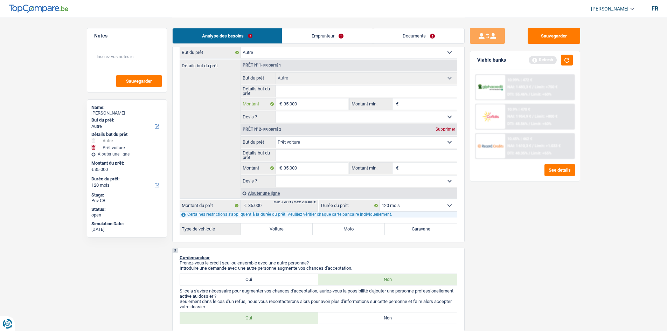
type input "35.000"
type input "350.000"
type input "35.000"
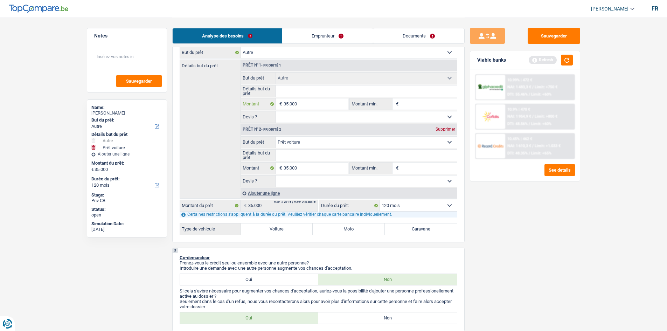
type input "35.000"
click at [412, 203] on select "12 mois 18 mois 24 mois 30 mois 36 mois 42 mois 48 mois 60 mois 72 mois 84 mois…" at bounding box center [418, 205] width 77 height 11
type input "70.000"
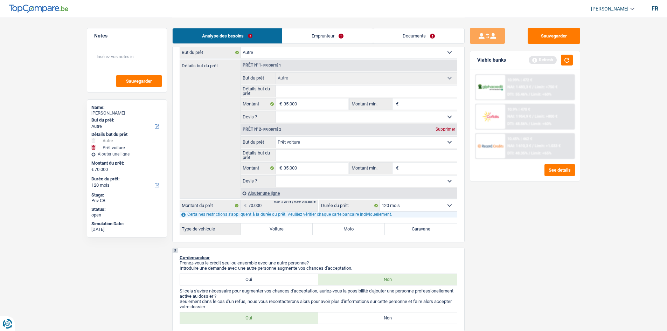
select select "144"
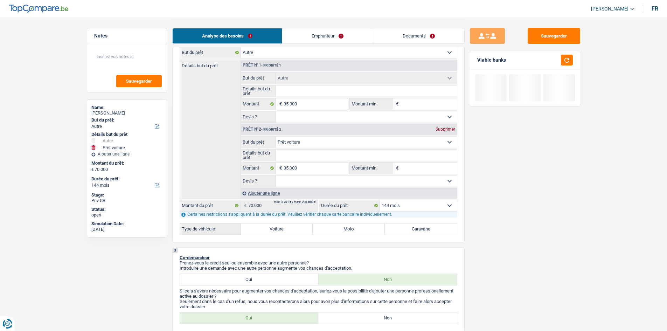
select select "120"
click at [380, 200] on select "12 mois 18 mois 24 mois 30 mois 36 mois 42 mois 48 mois 60 mois 72 mois 84 mois…" at bounding box center [418, 205] width 77 height 11
select select "120"
click at [495, 219] on div "Sauvegarder Viable banks" at bounding box center [525, 174] width 121 height 292
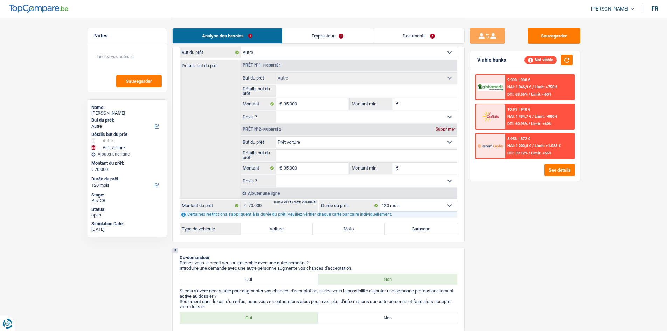
click at [448, 131] on div "Supprimer" at bounding box center [445, 129] width 23 height 4
type input "35.000"
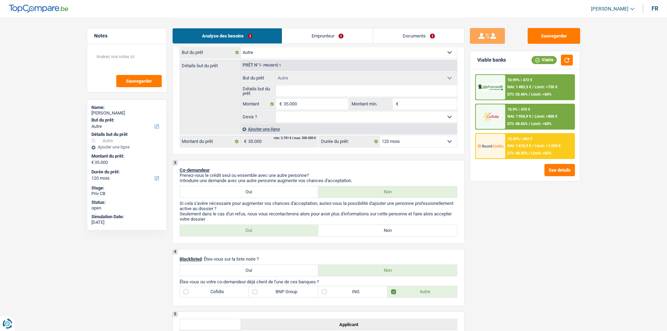
click at [518, 149] on div "10.45% | 462 € NAI: 1 610,3 € / Limit: >1.033 € DTI: 48.35% / Limit: <65%" at bounding box center [539, 146] width 69 height 25
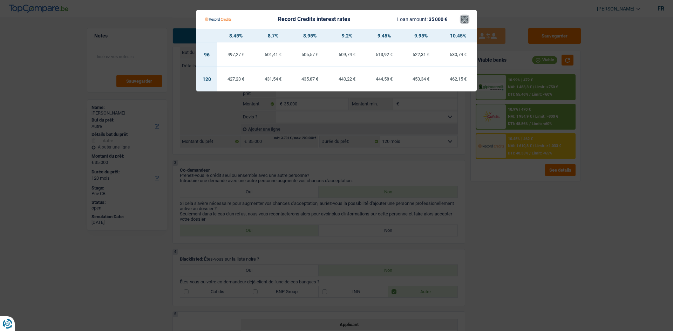
click at [463, 20] on button "×" at bounding box center [464, 19] width 7 height 7
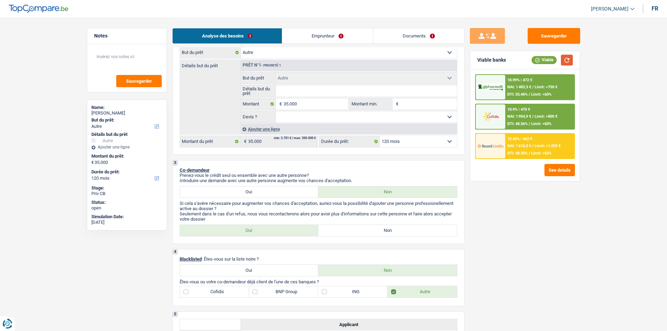
click at [565, 63] on button "button" at bounding box center [567, 60] width 12 height 11
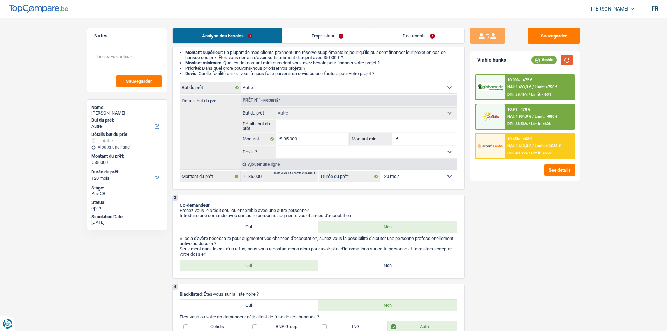
scroll to position [0, 0]
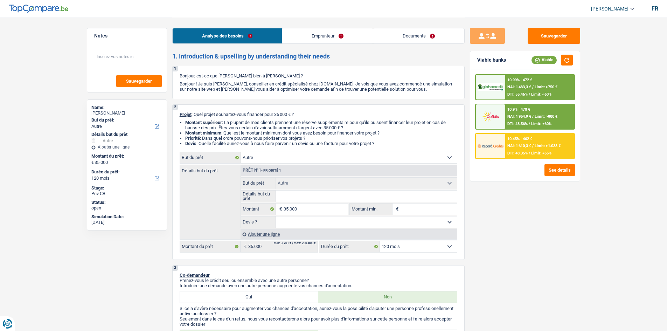
click at [383, 159] on select "Confort maison: meubles, textile, peinture, électroménager, outillage non-profe…" at bounding box center [349, 157] width 216 height 11
drag, startPoint x: 551, startPoint y: 218, endPoint x: 536, endPoint y: 222, distance: 15.5
click at [547, 220] on div "Sauvegarder Viable banks Viable 10.99% | 472 € NAI: 1 483,3 € / Limit: >750 € D…" at bounding box center [525, 174] width 121 height 292
drag, startPoint x: 377, startPoint y: 156, endPoint x: 485, endPoint y: 184, distance: 112.1
click at [379, 159] on select "Confort maison: meubles, textile, peinture, électroménager, outillage non-profe…" at bounding box center [349, 157] width 216 height 11
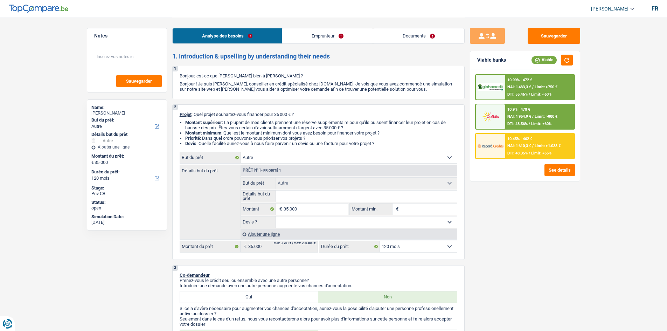
click at [509, 258] on div "Sauvegarder Viable banks Viable 10.99% | 472 € NAI: 1 483,3 € / Limit: >750 € D…" at bounding box center [525, 174] width 121 height 292
click at [295, 156] on select "Confort maison: meubles, textile, peinture, électroménager, outillage non-profe…" at bounding box center [349, 157] width 216 height 11
select select "renovation"
click at [241, 152] on select "Confort maison: meubles, textile, peinture, électroménager, outillage non-profe…" at bounding box center [349, 157] width 216 height 11
select select "renovation"
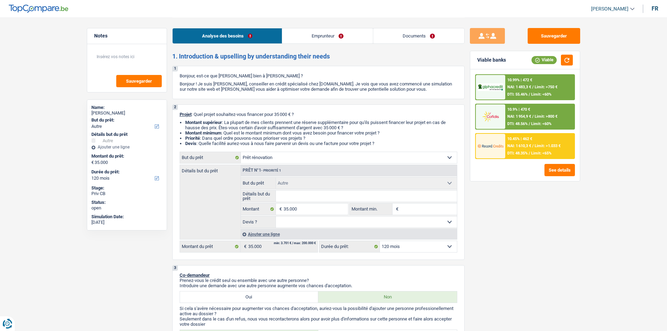
select select "renovation"
select select "other"
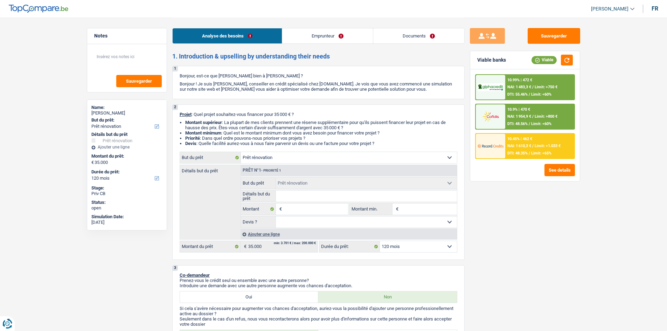
select select "other"
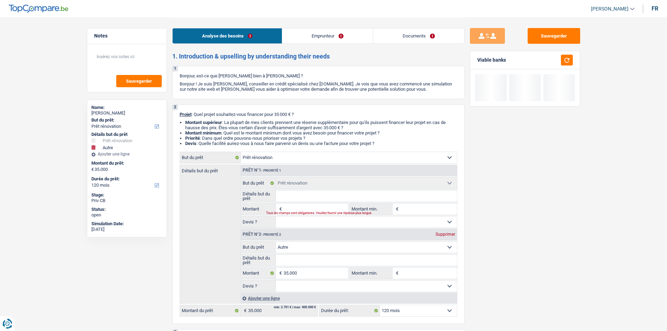
click at [440, 234] on div "Supprimer" at bounding box center [445, 234] width 23 height 4
type input "0"
select select
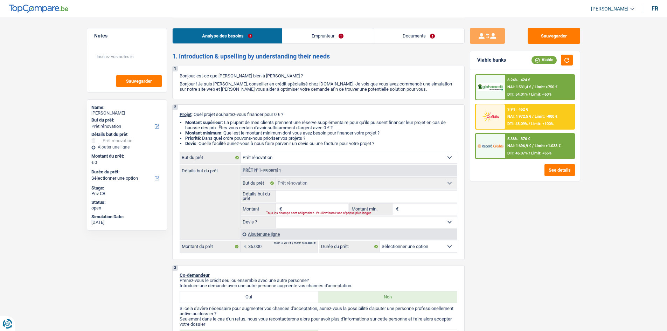
drag, startPoint x: 315, startPoint y: 156, endPoint x: 329, endPoint y: 150, distance: 15.8
click at [316, 156] on select "Confort maison: meubles, textile, peinture, électroménager, outillage non-profe…" at bounding box center [349, 157] width 216 height 11
select select "energy"
click at [241, 152] on select "Confort maison: meubles, textile, peinture, électroménager, outillage non-profe…" at bounding box center [349, 157] width 216 height 11
select select "energy"
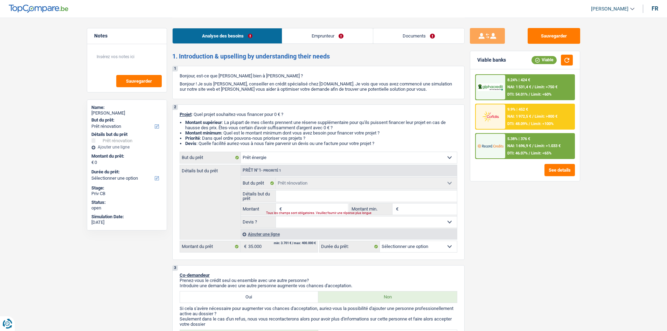
select select "energy"
select select
select select "energy"
select select
select select "energy"
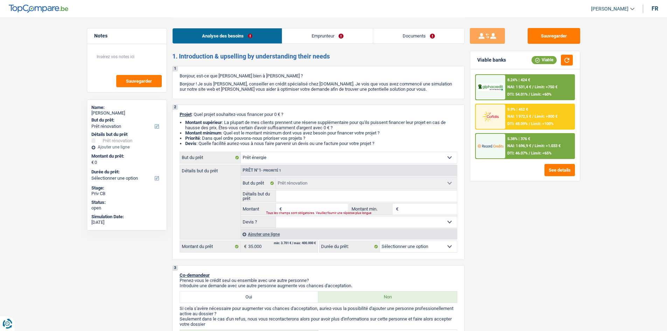
select select "energy"
select select
select select "renovation"
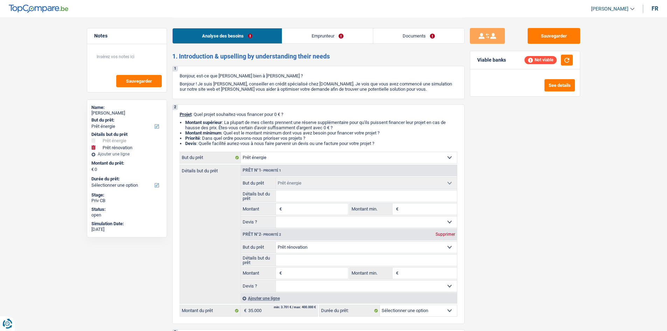
click at [328, 211] on input "Montant" at bounding box center [316, 209] width 64 height 11
drag, startPoint x: 442, startPoint y: 233, endPoint x: 438, endPoint y: 237, distance: 6.5
click at [442, 233] on div "Supprimer" at bounding box center [445, 234] width 23 height 4
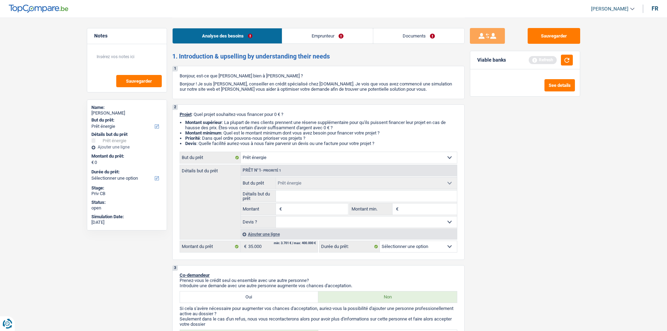
click at [297, 209] on input "Montant" at bounding box center [316, 209] width 64 height 11
drag, startPoint x: 570, startPoint y: 249, endPoint x: 567, endPoint y: 245, distance: 5.0
click at [570, 247] on div "Sauvegarder Viable banks Refresh See details" at bounding box center [525, 174] width 121 height 292
drag, startPoint x: 390, startPoint y: 222, endPoint x: 387, endPoint y: 227, distance: 5.3
click at [390, 222] on select "Oui Non Non répondu Sélectionner une option" at bounding box center [366, 221] width 181 height 11
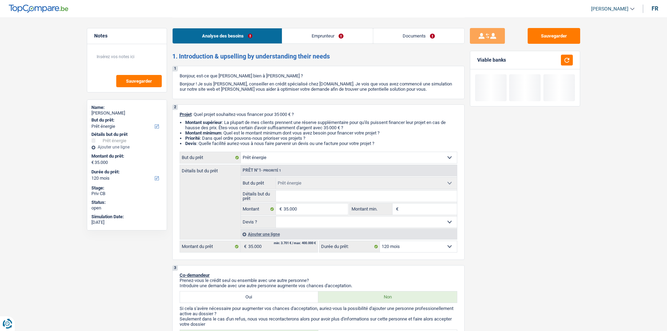
click at [276, 216] on select "Oui Non Non répondu Sélectionner une option" at bounding box center [366, 221] width 181 height 11
click at [481, 229] on div "Sauvegarder Viable banks" at bounding box center [525, 174] width 121 height 292
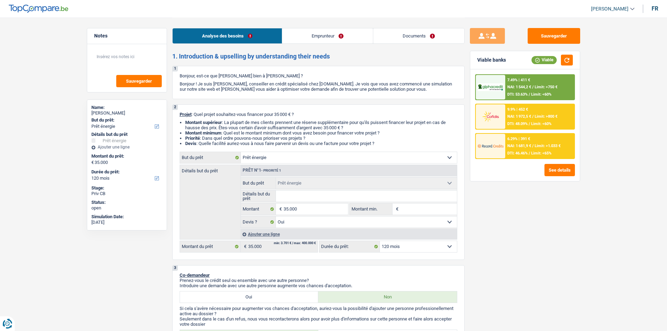
click at [515, 150] on div "6.29% | 391 € NAI: 1 681,9 € / Limit: >1.033 € DTI: 46.46% / Limit: <65%" at bounding box center [539, 146] width 69 height 25
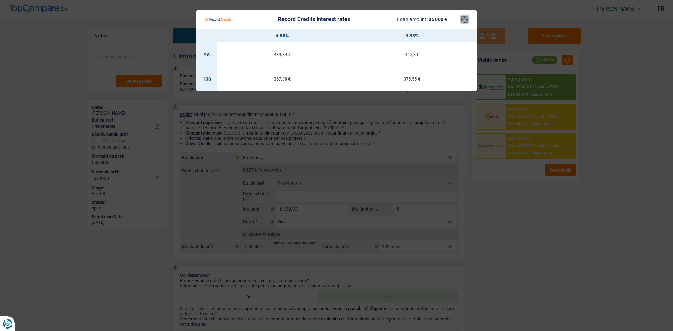
click at [465, 16] on button "×" at bounding box center [464, 19] width 7 height 7
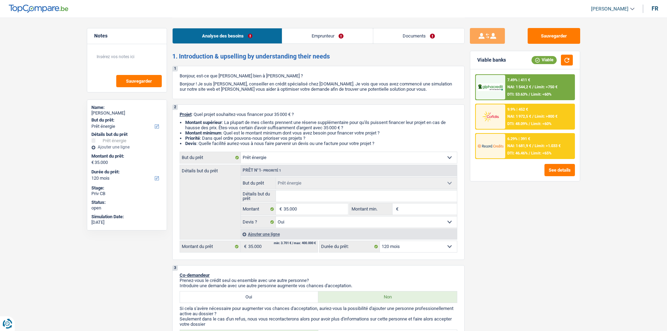
click at [499, 137] on div at bounding box center [490, 146] width 29 height 25
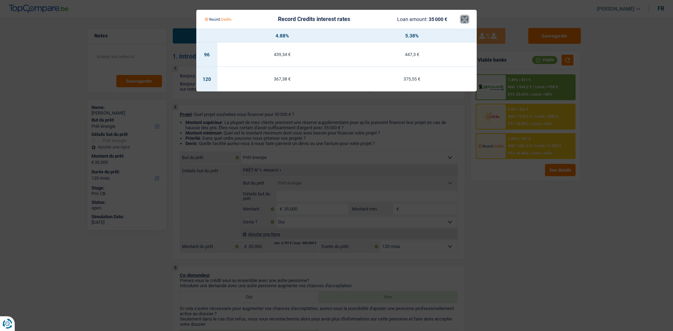
drag, startPoint x: 464, startPoint y: 22, endPoint x: 515, endPoint y: 71, distance: 70.4
click at [477, 34] on Credits "Record Credits interest rates Loan amount: 35 000 € × 4.88% 5.38% 96 439,34 € 4…" at bounding box center [336, 165] width 673 height 331
click at [465, 18] on button "×" at bounding box center [464, 19] width 7 height 7
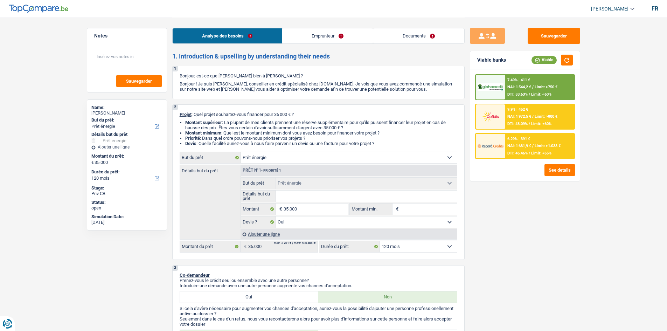
click at [318, 37] on link "Emprunteur" at bounding box center [327, 35] width 91 height 15
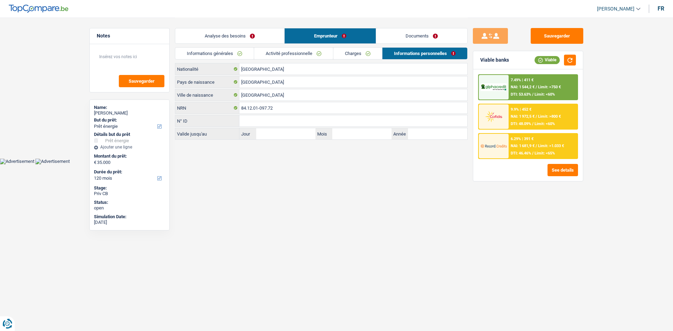
click at [298, 58] on link "Activité professionnelle" at bounding box center [293, 54] width 79 height 12
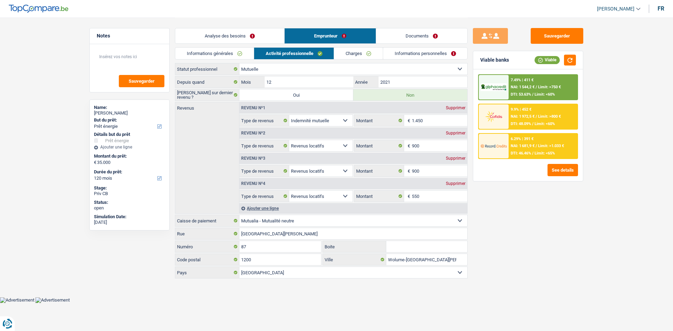
click at [457, 186] on div "Revenu nº4 Supprimer" at bounding box center [353, 183] width 228 height 11
click at [456, 183] on div "Supprimer" at bounding box center [455, 183] width 23 height 4
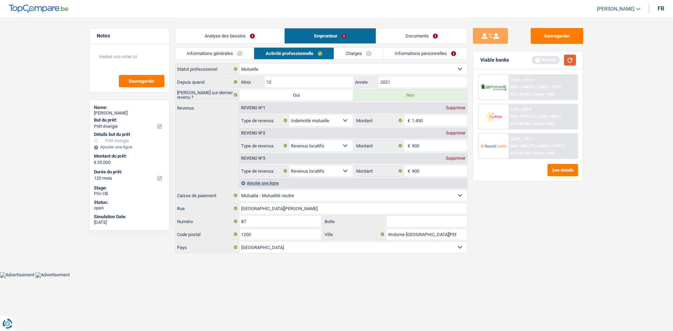
click at [571, 55] on button "button" at bounding box center [570, 60] width 12 height 11
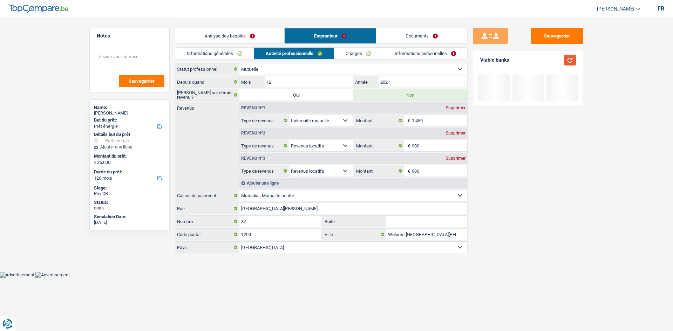
click at [571, 55] on button "button" at bounding box center [570, 60] width 12 height 11
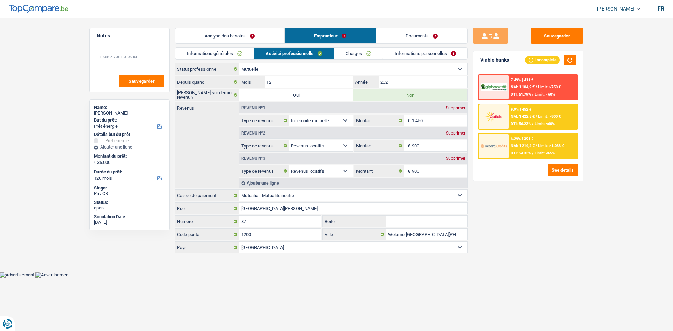
click at [264, 178] on div "Ajouter une ligne" at bounding box center [353, 183] width 228 height 10
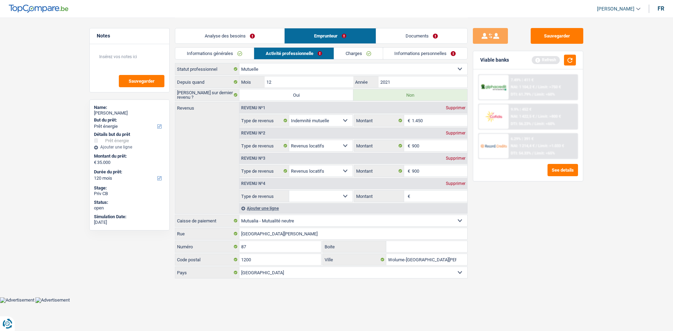
click at [317, 194] on select "Allocation d'handicap Allocations chômage Allocations familiales Chèques repas …" at bounding box center [320, 196] width 63 height 11
click at [318, 199] on select "Allocation d'handicap Allocations chômage Allocations familiales Chèques repas …" at bounding box center [320, 196] width 63 height 11
click at [289, 191] on select "Allocation d'handicap Allocations chômage Allocations familiales Chèques repas …" at bounding box center [320, 196] width 63 height 11
click at [417, 197] on input "Montant" at bounding box center [440, 196] width 56 height 11
drag, startPoint x: 209, startPoint y: 32, endPoint x: 212, endPoint y: 43, distance: 12.0
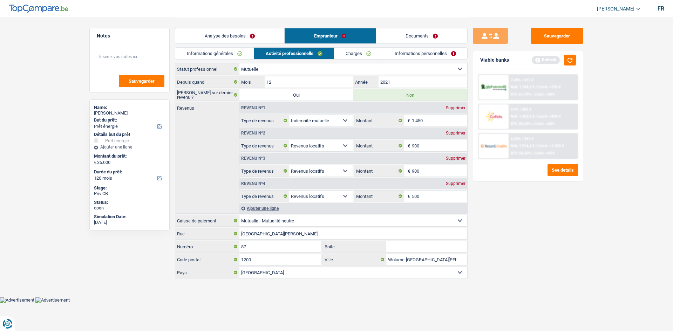
click at [209, 32] on link "Analyse des besoins" at bounding box center [229, 35] width 109 height 15
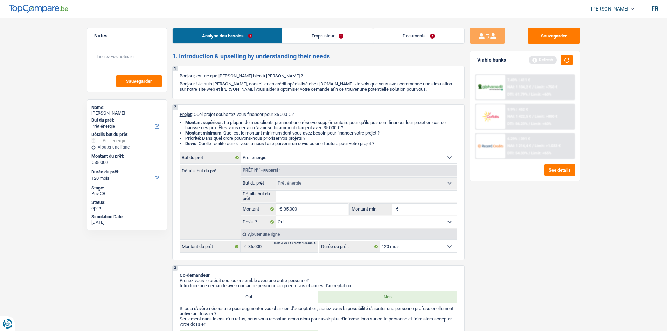
click at [301, 196] on input "Détails but du prêt" at bounding box center [366, 196] width 181 height 11
click at [409, 206] on input "Montant min." at bounding box center [428, 209] width 57 height 11
click at [533, 244] on div "Sauvegarder Viable banks Refresh 7.49% | 411 € NAI: 1 104,2 € / Limit: >750 € D…" at bounding box center [525, 174] width 121 height 292
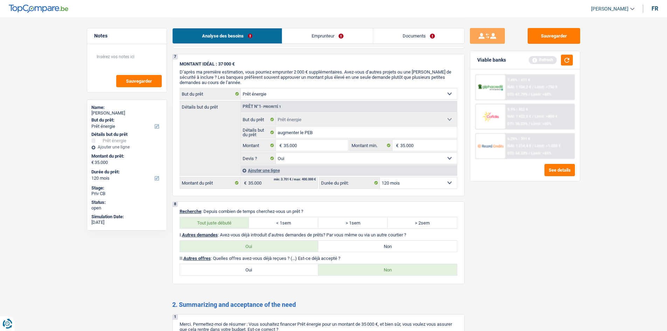
scroll to position [1108, 0]
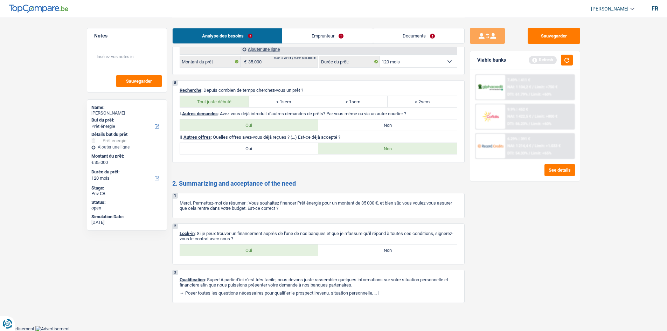
click at [317, 36] on link "Emprunteur" at bounding box center [327, 35] width 91 height 15
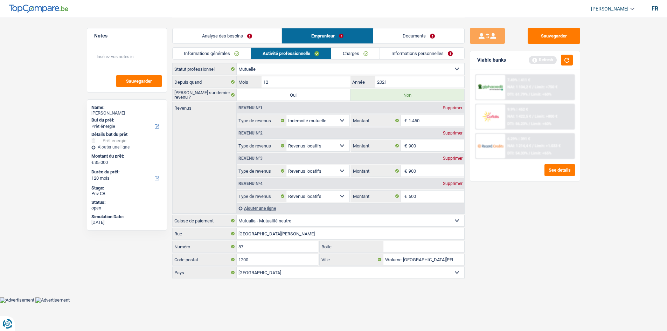
scroll to position [0, 0]
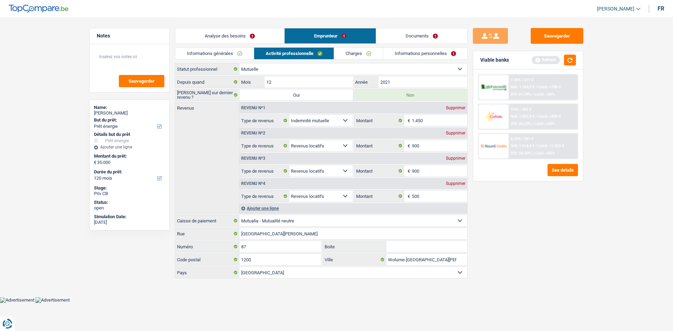
click at [217, 50] on link "Informations générales" at bounding box center [214, 54] width 78 height 12
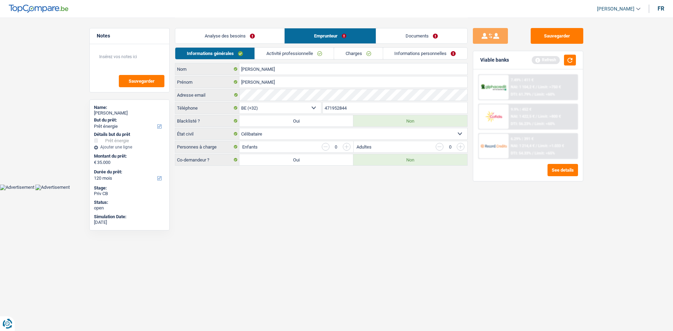
click at [296, 54] on link "Activité professionnelle" at bounding box center [294, 54] width 79 height 12
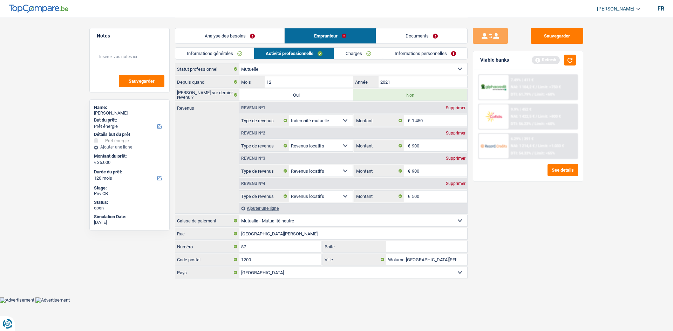
click at [348, 49] on link "Charges" at bounding box center [358, 54] width 49 height 12
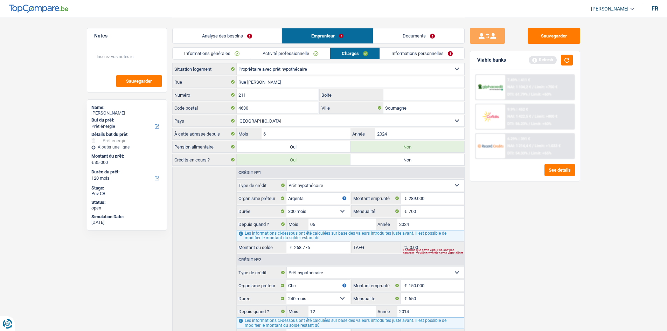
click at [394, 49] on link "Informations personnelles" at bounding box center [422, 54] width 84 height 12
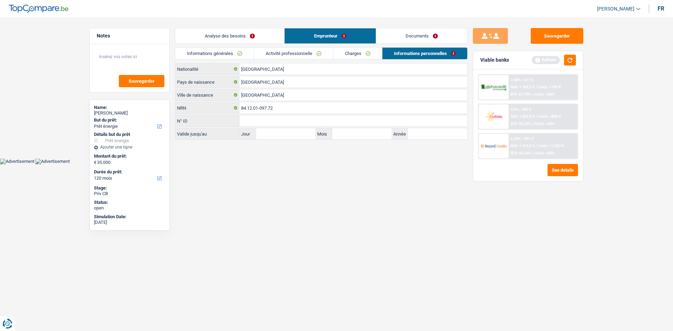
click at [353, 54] on link "Charges" at bounding box center [357, 54] width 49 height 12
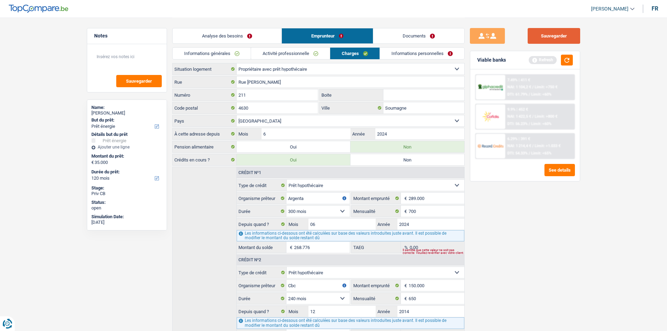
click at [557, 37] on button "Sauvegarder" at bounding box center [554, 36] width 53 height 16
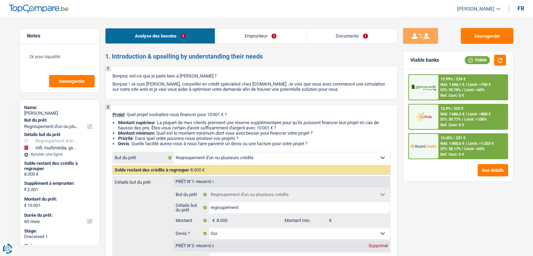
select select "refinancing"
select select "tech"
select select "60"
select select "refinancing"
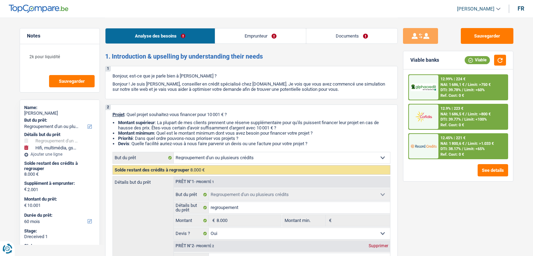
select select "refinancing"
select select "yes"
select select "tech"
select select "false"
select select "60"
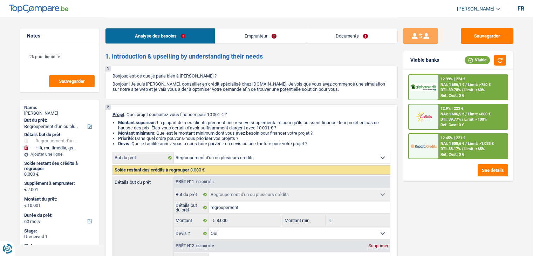
select select "privateEmployee"
select select "netSalary"
select select "mutualityIndemnity"
select select "mealVouchers"
select select "rents"
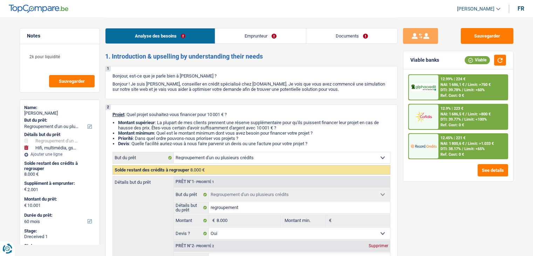
select select "carLoan"
select select "42"
select select "cardOrCredit"
select select "refinancing"
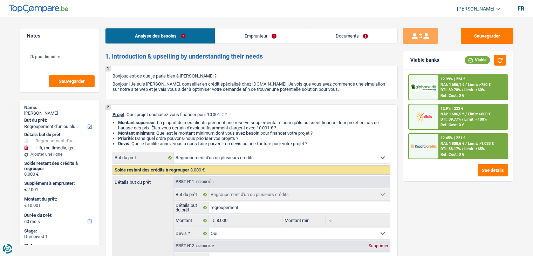
select select "yes"
select select "tech"
select select "false"
select select "60"
click at [364, 37] on link "Documents" at bounding box center [351, 35] width 91 height 15
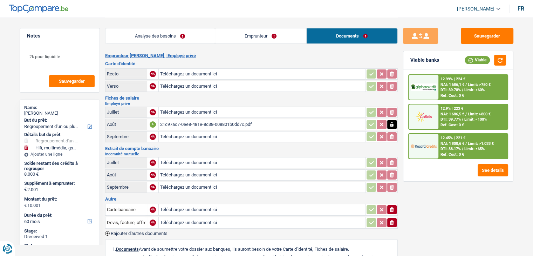
click at [213, 124] on div "21c97ac7-0ee8-481e-8c38-008801b0dd7c.pdf" at bounding box center [262, 124] width 204 height 11
click at [191, 87] on input "Téléchargez un document ici" at bounding box center [262, 86] width 204 height 11
click at [179, 84] on input "Téléchargez un document ici" at bounding box center [262, 86] width 204 height 11
type input "C:\fakepath\14609814-032a-4da1-a724-89de07f0709a.jpeg"
click at [181, 73] on input "Téléchargez un document ici" at bounding box center [262, 74] width 204 height 11
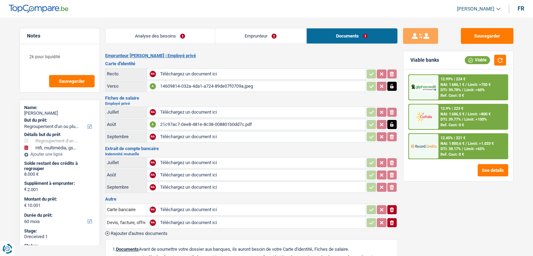
type input "C:\fakepath\5683b0d9-607f-4fda-9d7a-e5151dda9212.jpeg"
click at [180, 111] on input "Téléchargez un document ici" at bounding box center [262, 112] width 204 height 11
type input "C:\fakepath\431890ae-f66f-4e48-8a08-72418b75a89c.jpeg"
click at [225, 135] on input "Téléchargez un document ici" at bounding box center [262, 136] width 204 height 11
type input "C:\fakepath\5739cad1-71b3-4ada-9506-1137232c6b52.jpeg"
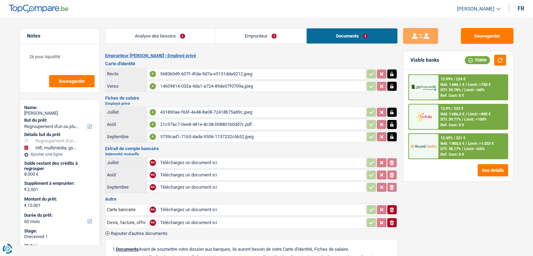
click at [167, 162] on input "Téléchargez un document ici" at bounding box center [262, 162] width 204 height 11
click at [181, 122] on div "21c97ac7-0ee8-481e-8c38-008801b0dd7c.pdf" at bounding box center [262, 124] width 204 height 11
click at [166, 158] on input "Téléchargez un document ici" at bounding box center [262, 162] width 204 height 11
type input "C:\fakepath\2a2d4f3f-d251-4b15-bda8-de64ca084a6b.jpeg"
click at [392, 75] on icon "button" at bounding box center [391, 73] width 3 height 5
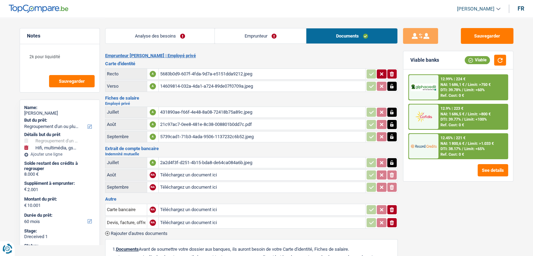
click at [392, 86] on icon "button" at bounding box center [391, 86] width 3 height 5
click at [393, 111] on icon "button" at bounding box center [391, 112] width 3 height 5
click at [391, 124] on icon "button" at bounding box center [391, 124] width 3 height 5
click at [391, 135] on icon "button" at bounding box center [391, 136] width 3 height 5
click at [391, 159] on icon "button" at bounding box center [392, 162] width 6 height 7
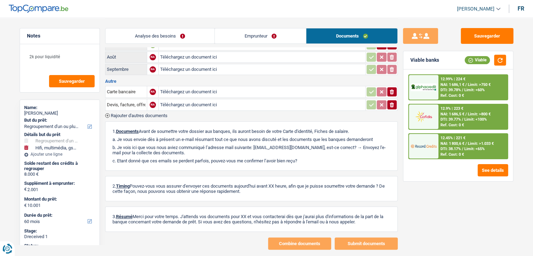
scroll to position [130, 0]
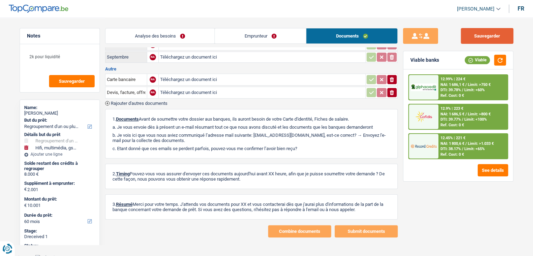
click at [482, 31] on button "Sauvegarder" at bounding box center [487, 36] width 53 height 16
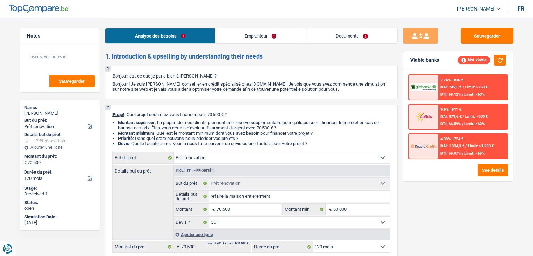
select select "renovation"
select select "120"
select select "renovation"
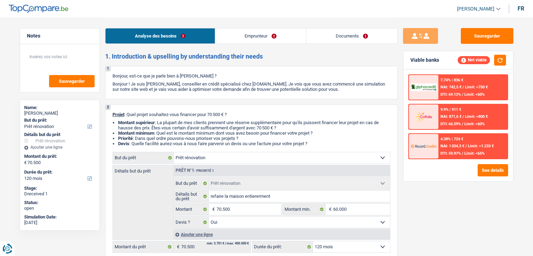
select select "yes"
select select "120"
select select "publicEmployee"
select select "netSalary"
select select "mealVouchers"
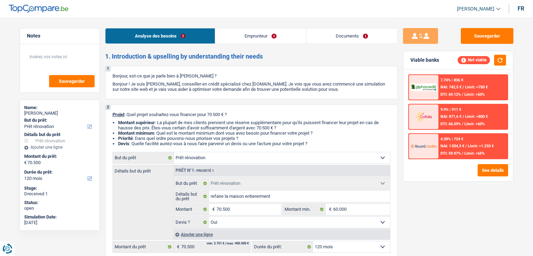
select select "familyAllowances"
select select "ownerWithMortgage"
select select "mortgage"
select select "300"
select select "personalLoan"
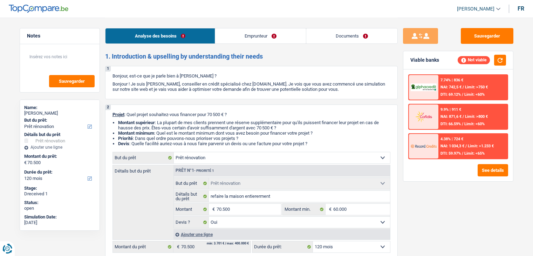
select select "familyEvent"
select select "36"
select select "renovation"
select select "yes"
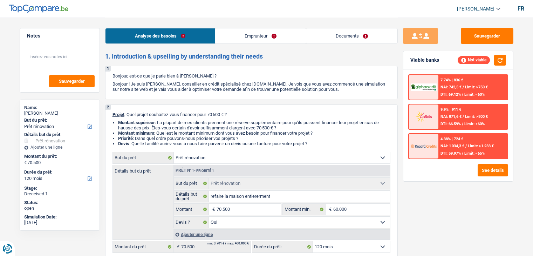
select select "120"
select select "publicEmployee"
select select "netSalary"
select select "mealVouchers"
select select "familyAllowances"
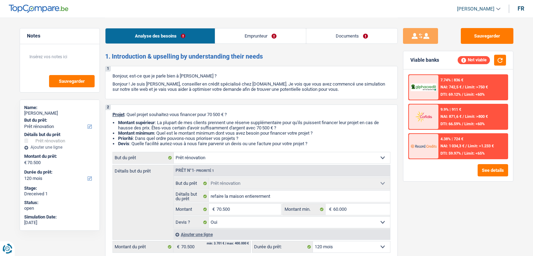
select select "BE"
select select "bigCompanies"
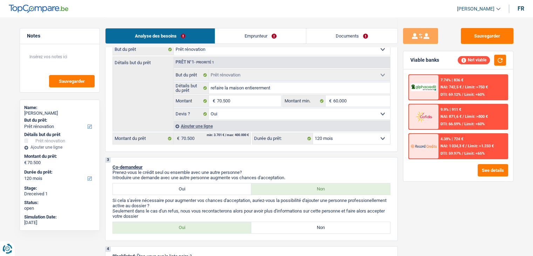
scroll to position [35, 0]
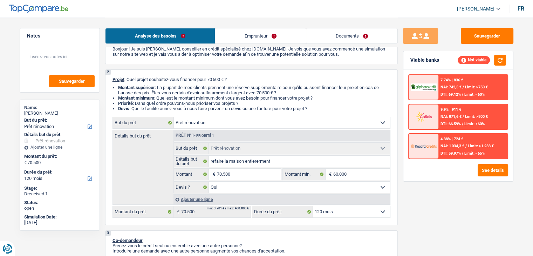
click at [262, 40] on link "Emprunteur" at bounding box center [260, 35] width 91 height 15
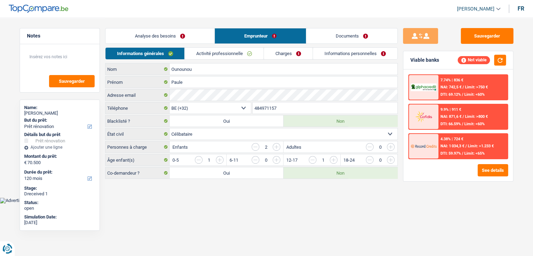
scroll to position [0, 0]
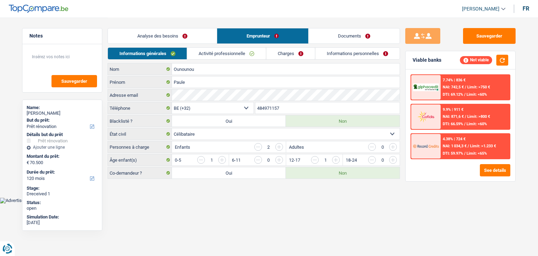
click at [255, 54] on link "Activité professionnelle" at bounding box center [226, 54] width 79 height 12
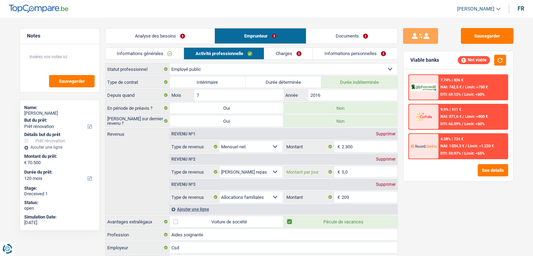
click at [365, 168] on input "5,0" at bounding box center [370, 171] width 56 height 11
click at [199, 207] on div "Ajouter une ligne" at bounding box center [284, 209] width 228 height 10
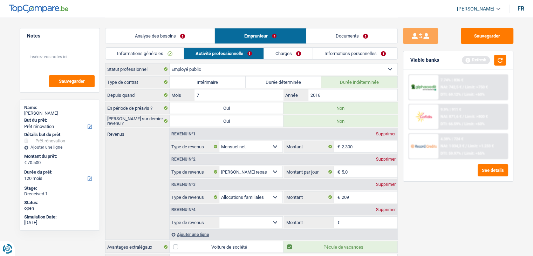
drag, startPoint x: 268, startPoint y: 218, endPoint x: 263, endPoint y: 216, distance: 5.1
click at [268, 218] on select "Allocation d'handicap Allocations chômage Allocations familiales Chèques repas …" at bounding box center [250, 221] width 63 height 11
click at [346, 219] on input "Montant" at bounding box center [370, 221] width 56 height 11
type input "2.000"
click at [261, 221] on select "Allocation d'handicap Allocations chômage Allocations familiales Chèques repas …" at bounding box center [250, 221] width 63 height 11
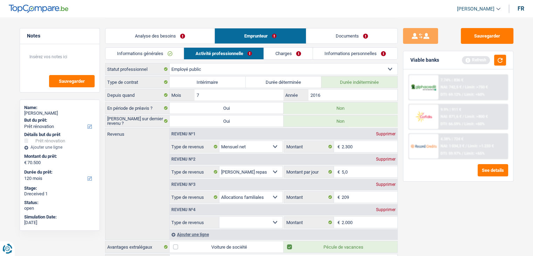
select select "netSalary"
click at [219, 216] on select "Allocation d'handicap Allocations chômage Allocations familiales Chèques repas …" at bounding box center [250, 221] width 63 height 11
drag, startPoint x: 391, startPoint y: 220, endPoint x: 425, endPoint y: 185, distance: 49.1
click at [400, 216] on div "Notes Sauvegarder Name: Paule Ounounou But du prêt: Confort maison: meubles, te…" at bounding box center [266, 181] width 504 height 327
click at [503, 59] on button "button" at bounding box center [500, 60] width 12 height 11
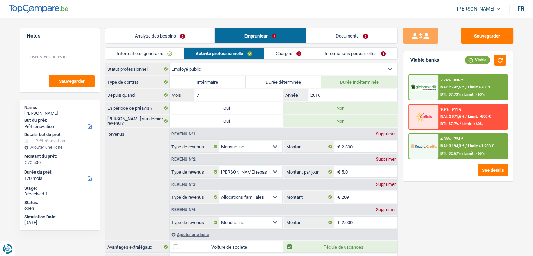
click at [443, 146] on span "NAI: 3 194,3 €" at bounding box center [452, 146] width 24 height 5
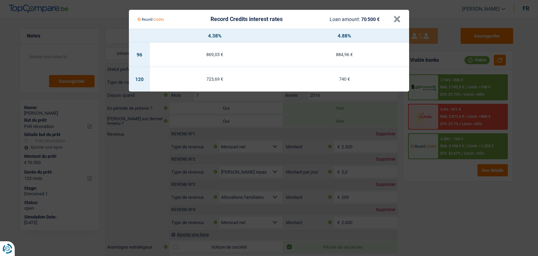
drag, startPoint x: 263, startPoint y: 146, endPoint x: 259, endPoint y: 136, distance: 10.7
click at [263, 146] on Credits "Record Credits interest rates Loan amount: 70 500 € × 4.38% 4.88% 96 869,03 € 8…" at bounding box center [269, 128] width 538 height 256
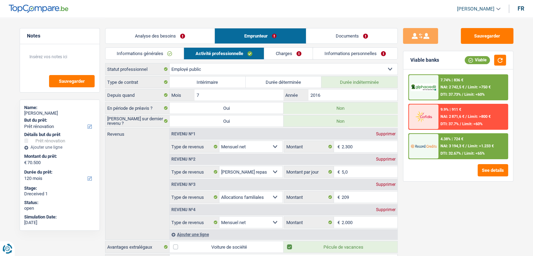
click at [179, 32] on link "Analyse des besoins" at bounding box center [159, 35] width 109 height 15
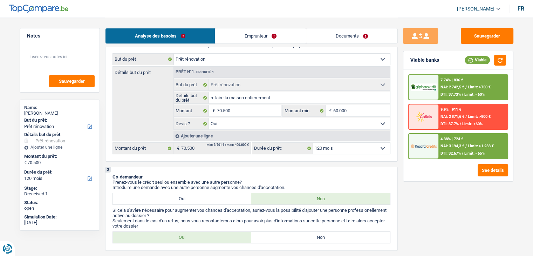
scroll to position [35, 0]
